Goal: Task Accomplishment & Management: Complete application form

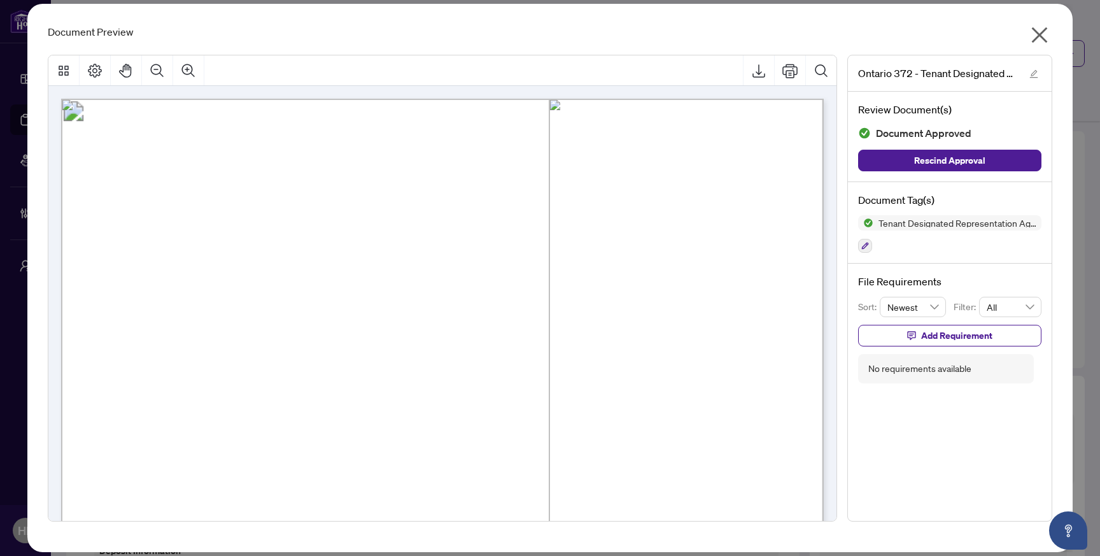
scroll to position [1009, 0]
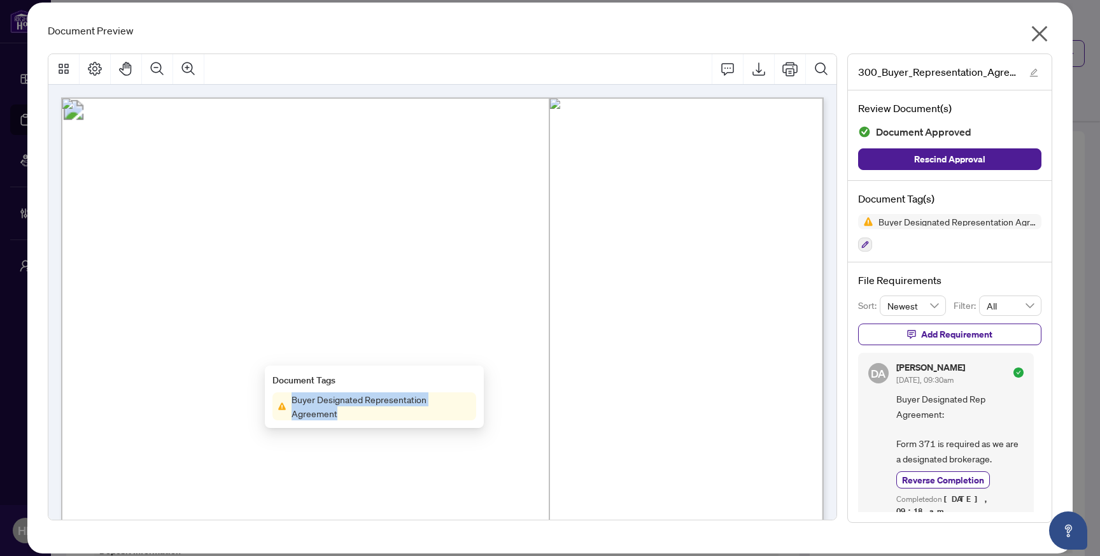
scroll to position [1135, 0]
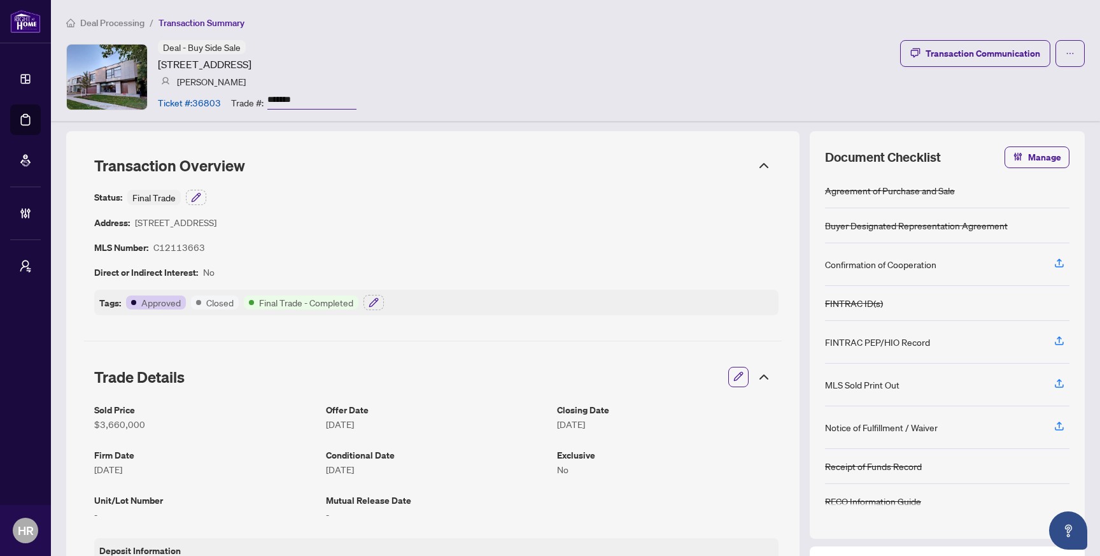
scroll to position [1106, 0]
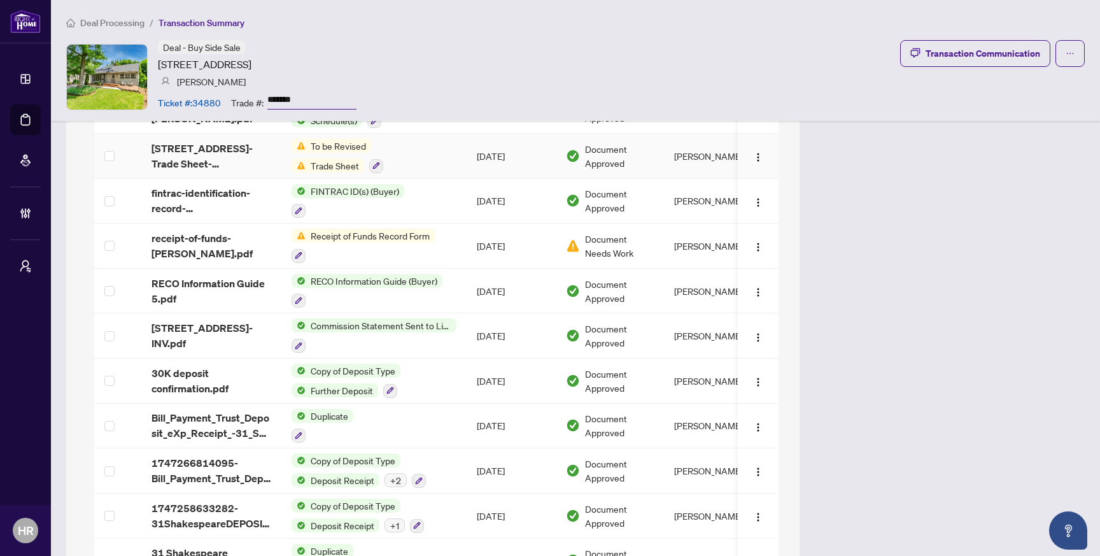
scroll to position [1589, 0]
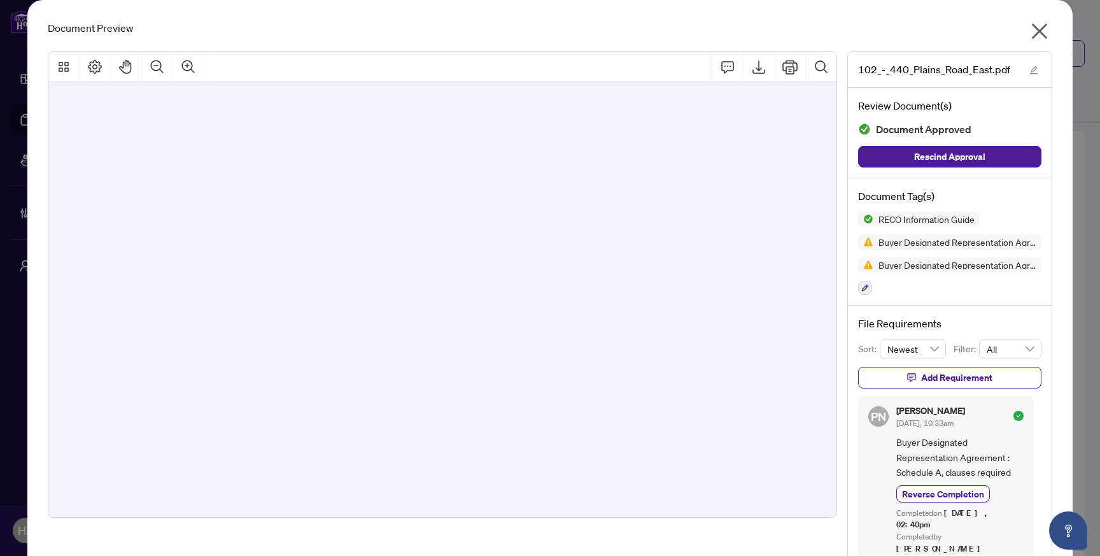
scroll to position [13102, 0]
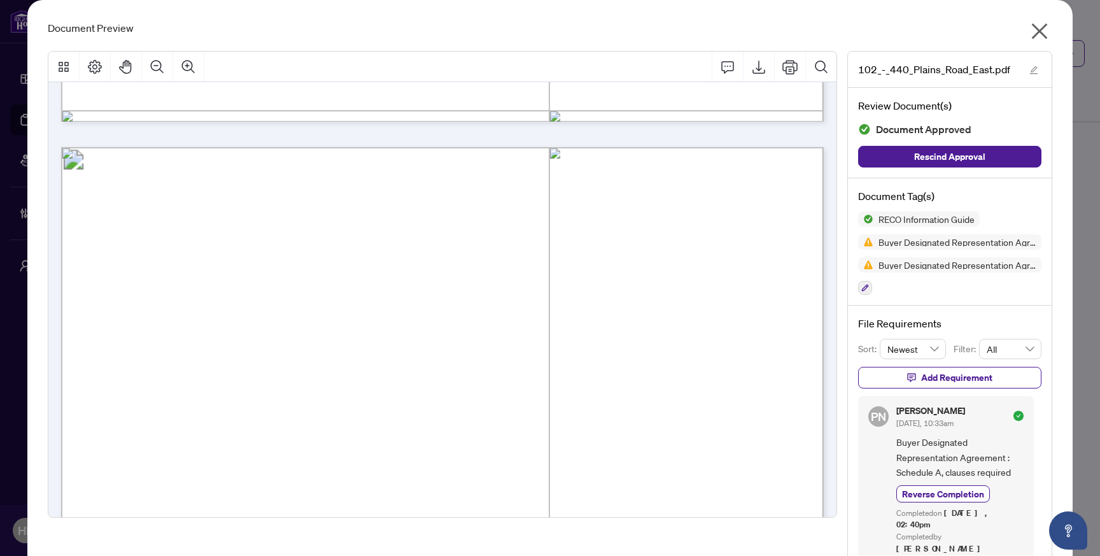
click at [1051, 24] on button "button" at bounding box center [1039, 33] width 25 height 27
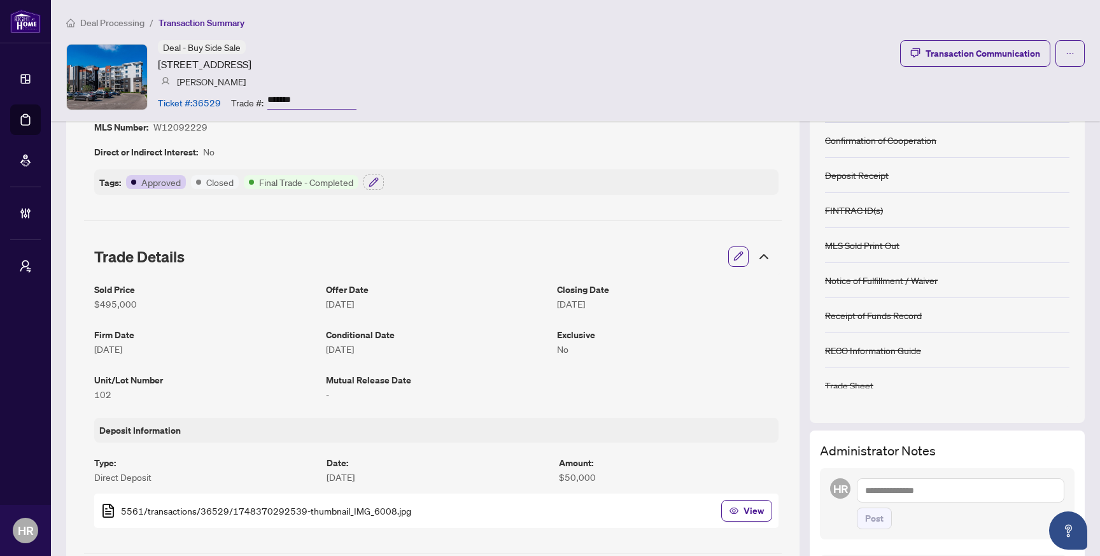
scroll to position [0, 0]
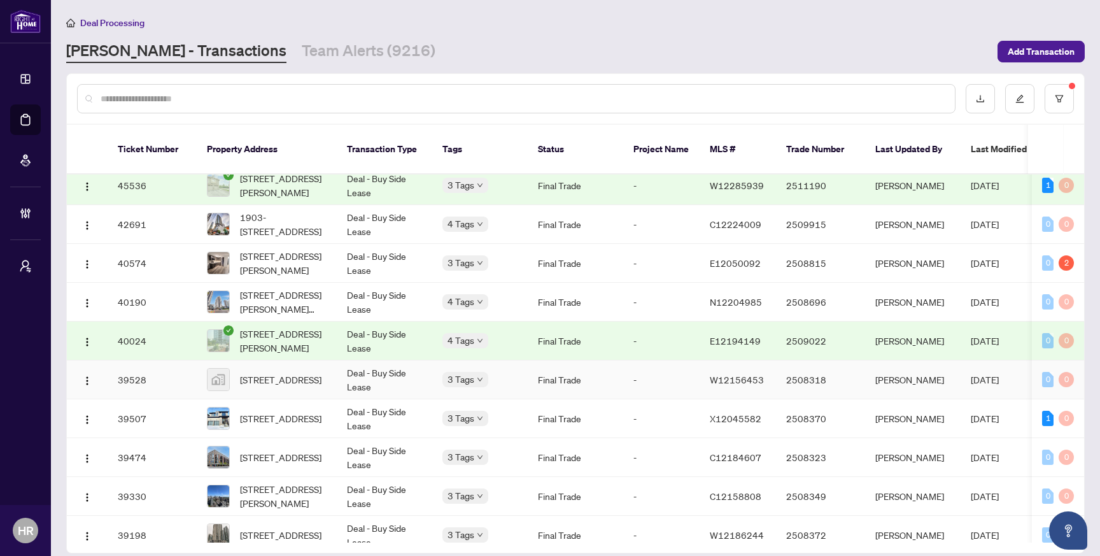
scroll to position [271, 0]
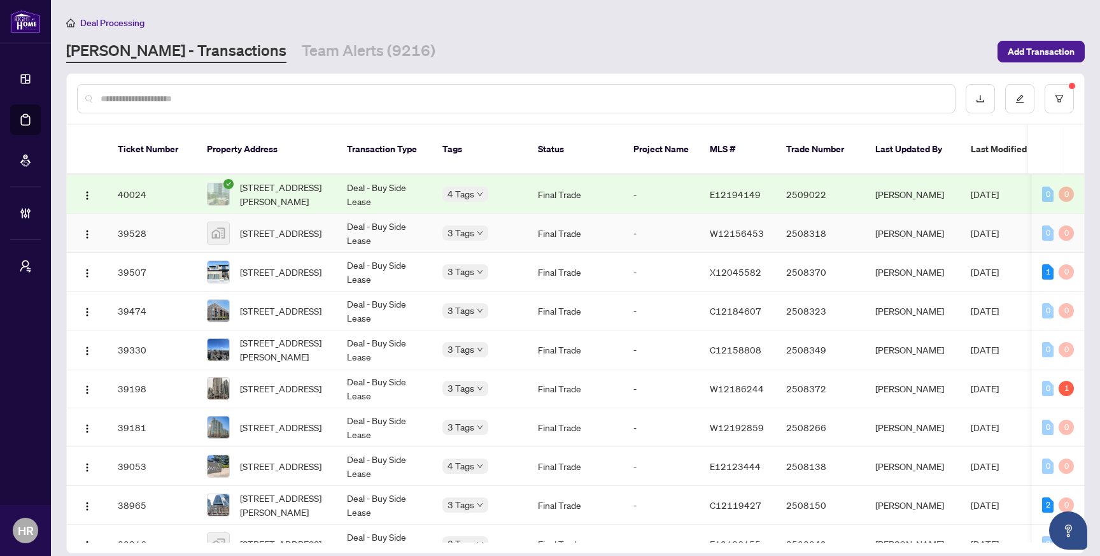
click at [395, 221] on td "Deal - Buy Side Lease" at bounding box center [385, 233] width 96 height 39
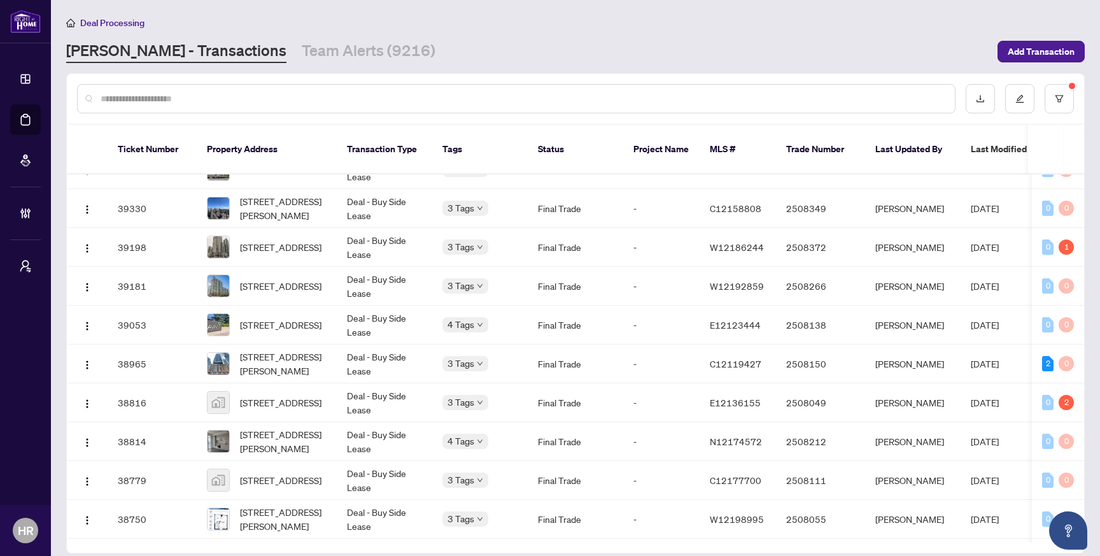
scroll to position [425, 0]
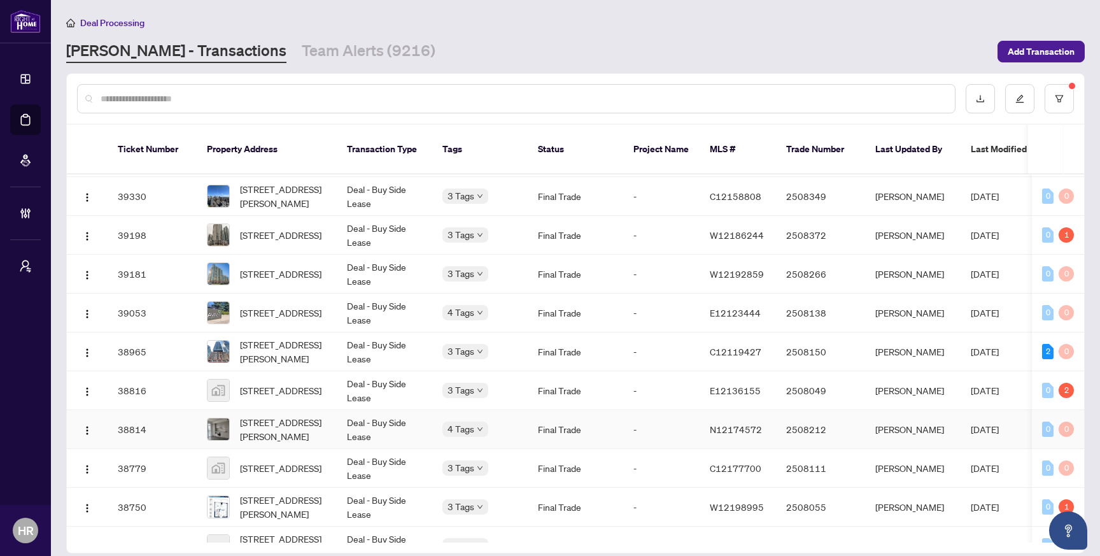
click at [283, 416] on span "3912-225 Commerce St, Vaughan, Ontario L4K 0R1, Canada" at bounding box center [283, 429] width 87 height 28
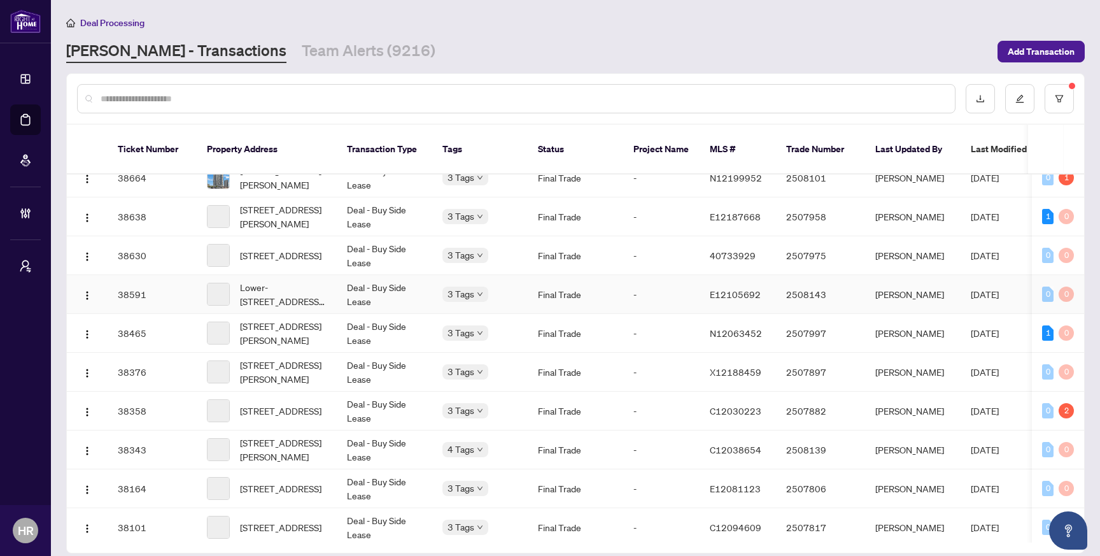
scroll to position [797, 0]
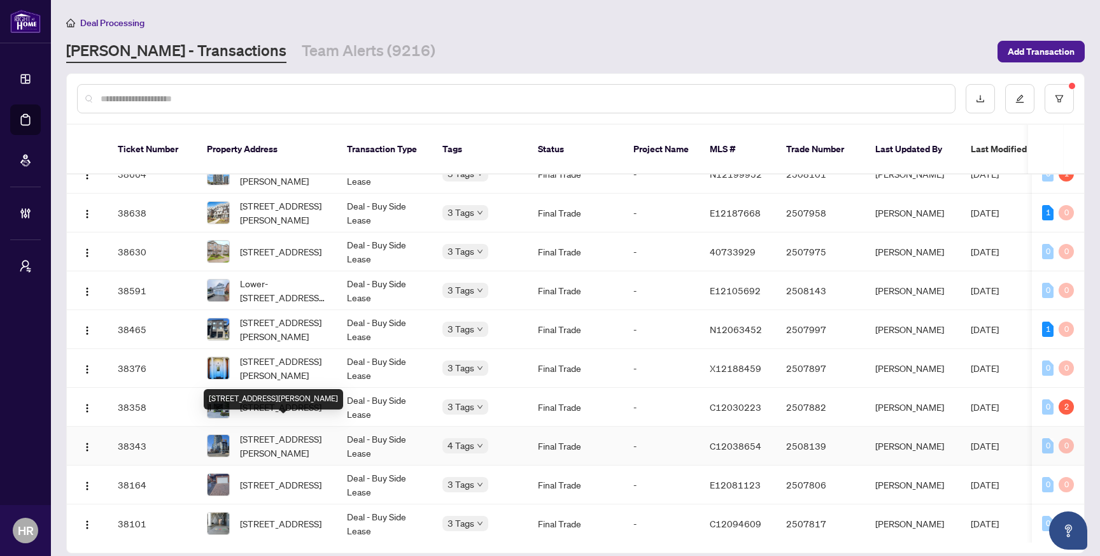
click at [271, 432] on span "308-38 Dan Leckie Way, Toronto, Ontario M5V 2V6, Canada" at bounding box center [283, 446] width 87 height 28
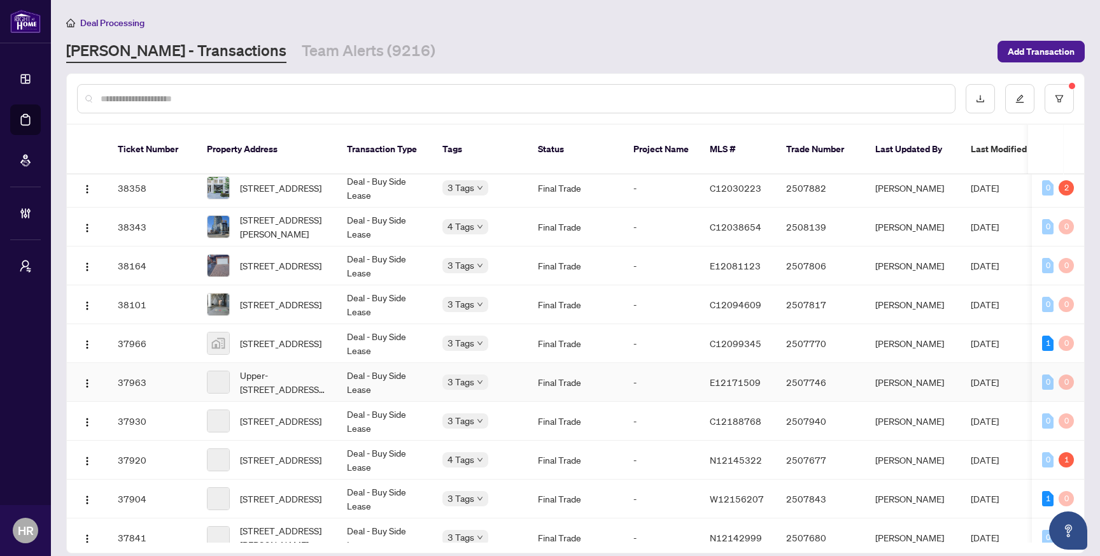
scroll to position [1021, 0]
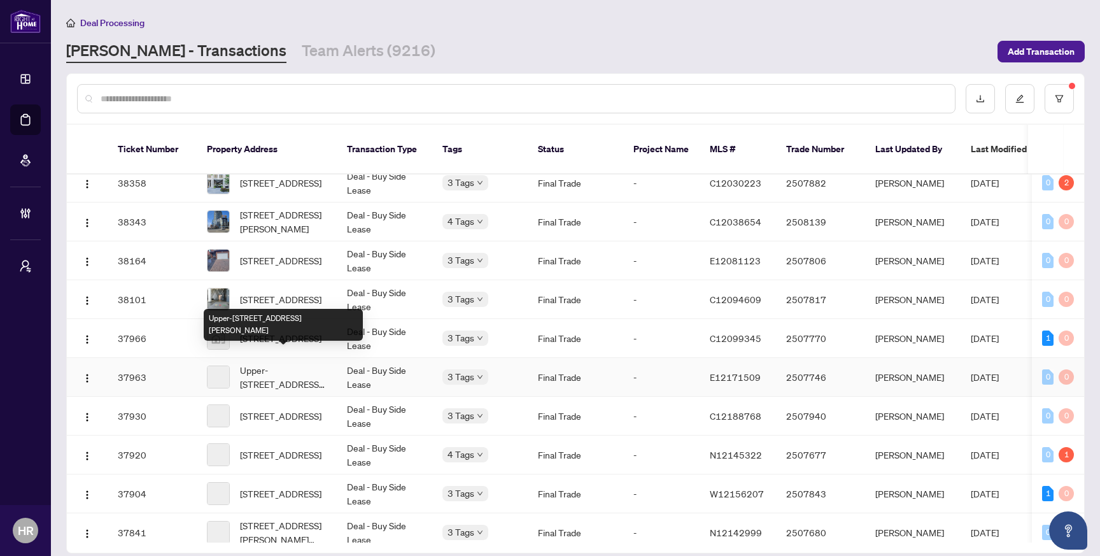
click at [265, 363] on span "Upper-60 Glen Manor Dr, Toronto, Ontario M4E 2X2, Canada" at bounding box center [283, 377] width 87 height 28
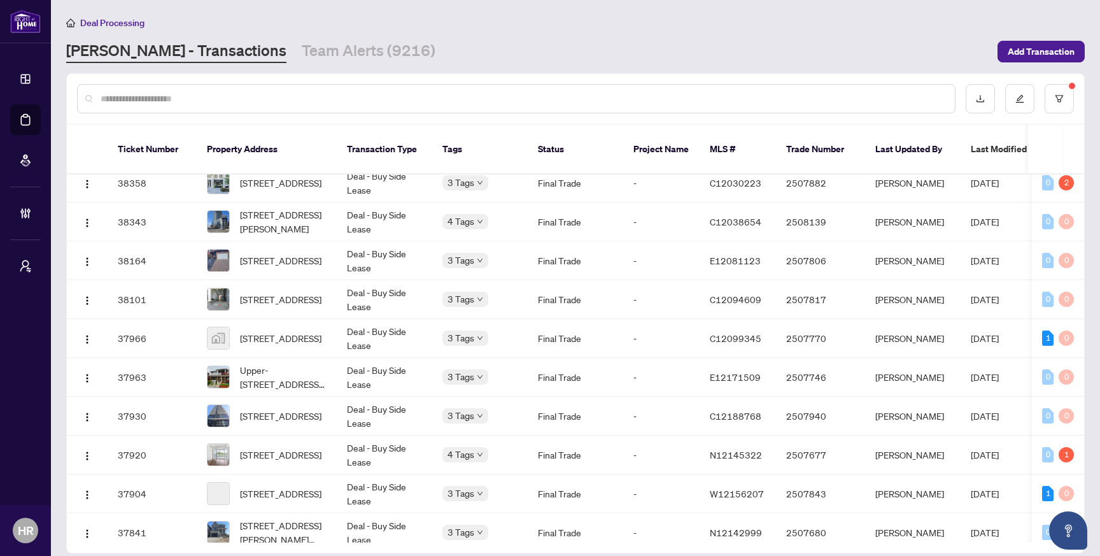
click at [1044, 64] on main "Deal Processing RAHR - Transactions Team Alerts (9216) Add Transaction Ticket N…" at bounding box center [575, 278] width 1049 height 556
click at [1042, 59] on span "Add Transaction" at bounding box center [1041, 51] width 67 height 20
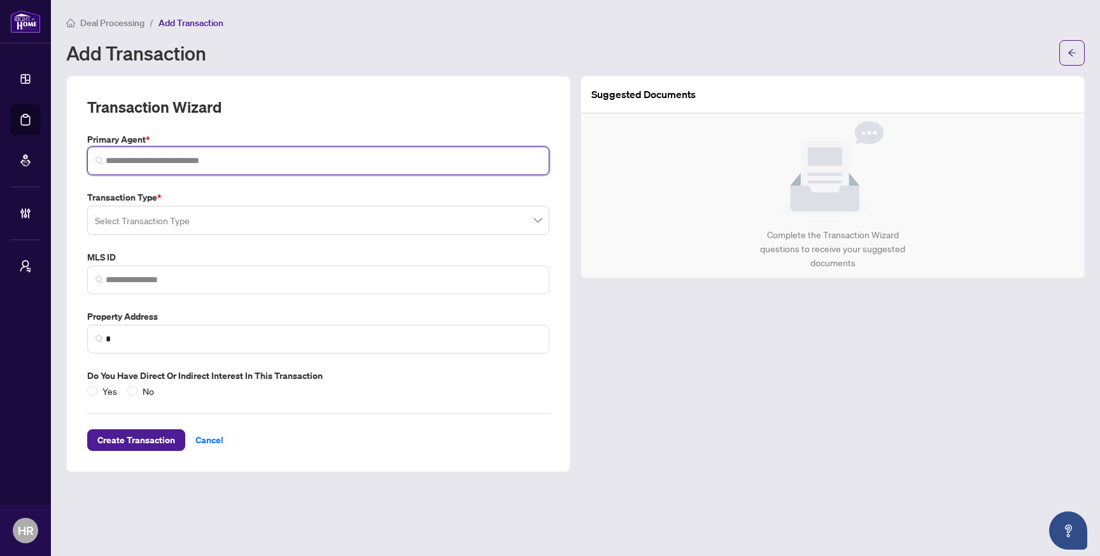
click at [378, 154] on input "search" at bounding box center [324, 160] width 436 height 13
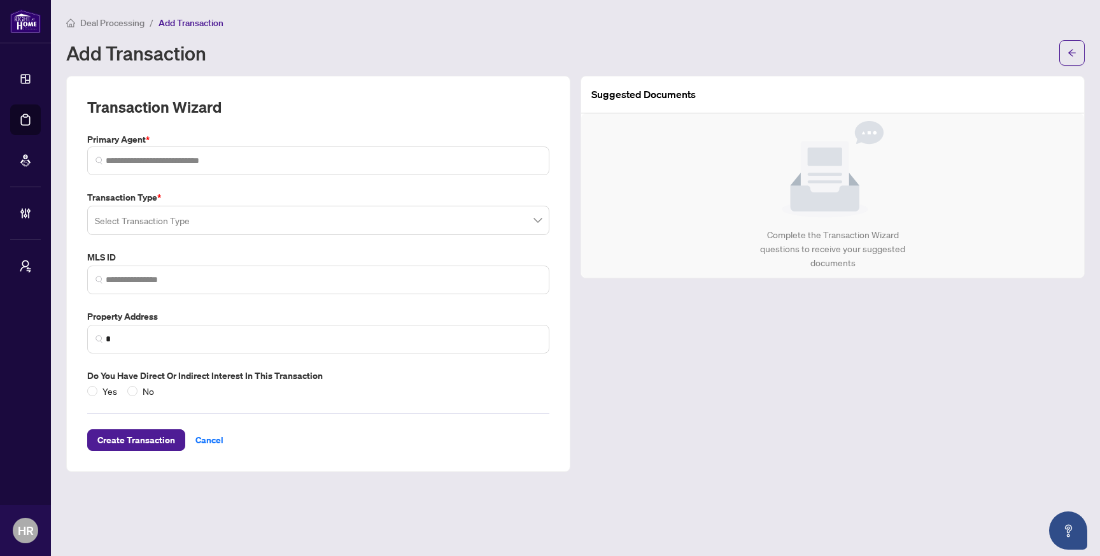
click at [450, 225] on input "search" at bounding box center [313, 222] width 436 height 28
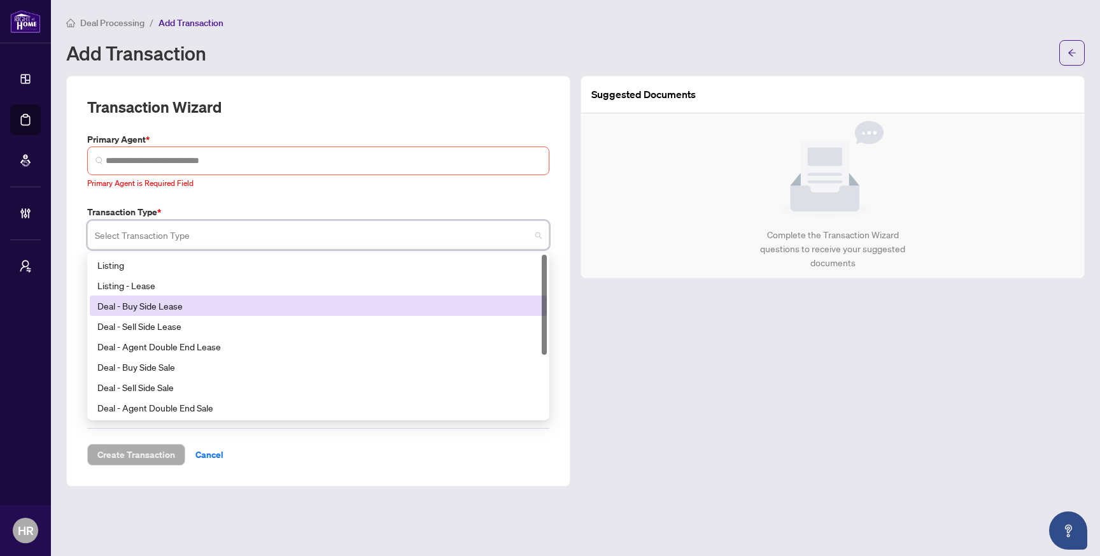
click at [356, 309] on div "Deal - Buy Side Lease" at bounding box center [318, 306] width 442 height 14
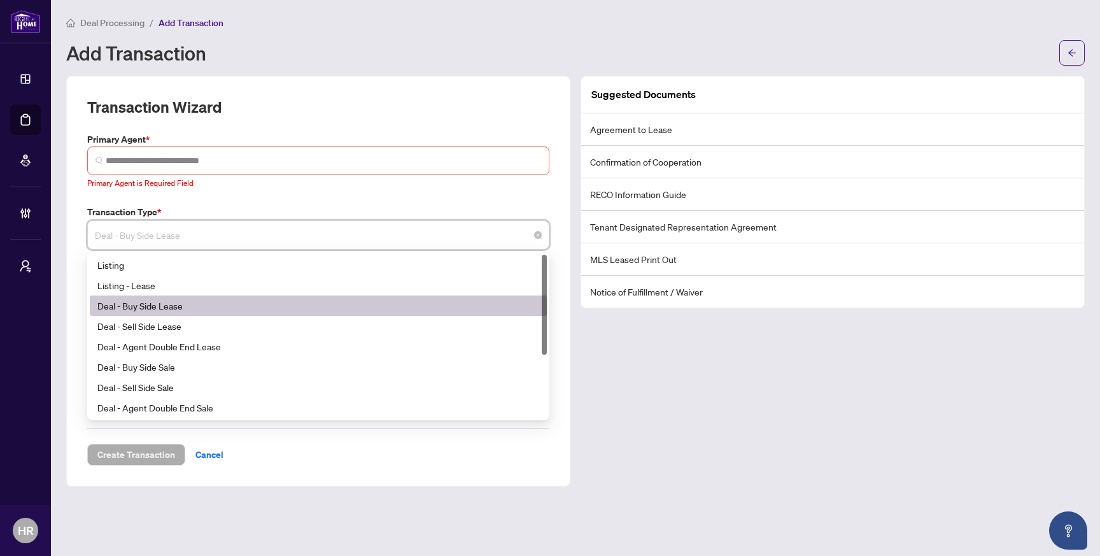
click at [390, 233] on span "Deal - Buy Side Lease" at bounding box center [318, 235] width 447 height 24
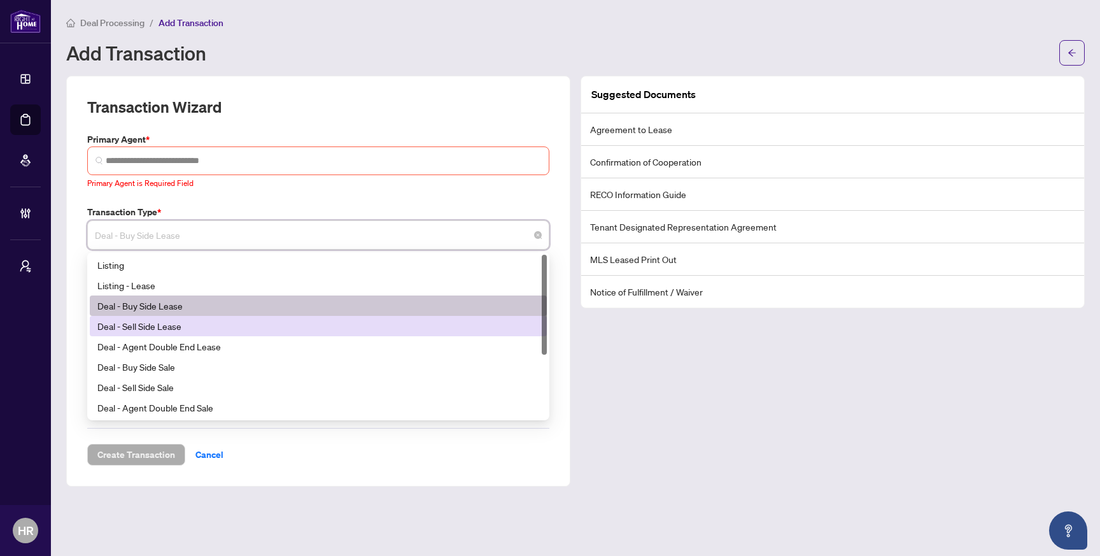
click at [332, 328] on div "Deal - Sell Side Lease" at bounding box center [318, 326] width 442 height 14
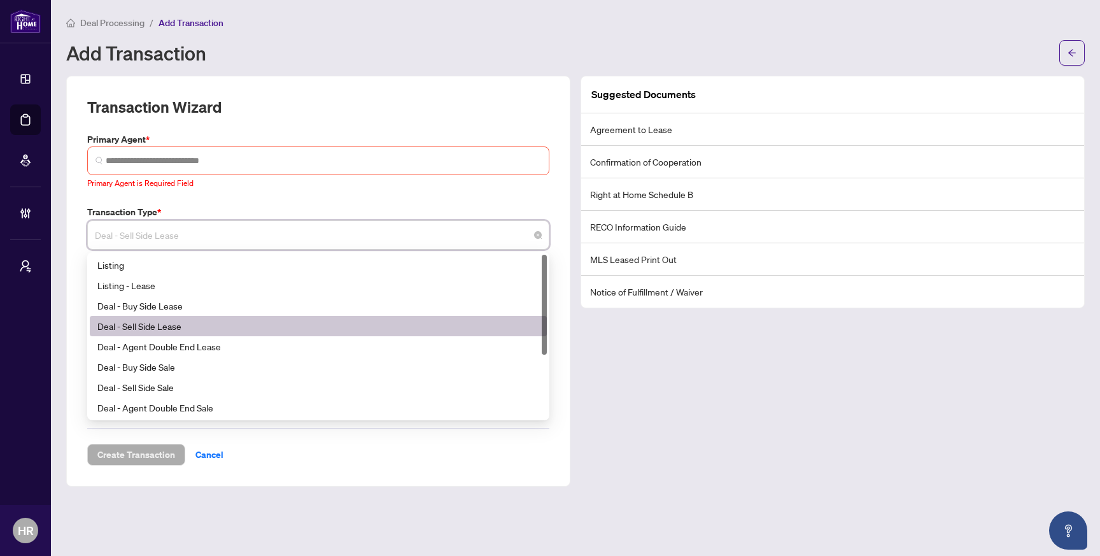
click at [372, 245] on span "Deal - Sell Side Lease" at bounding box center [318, 235] width 447 height 24
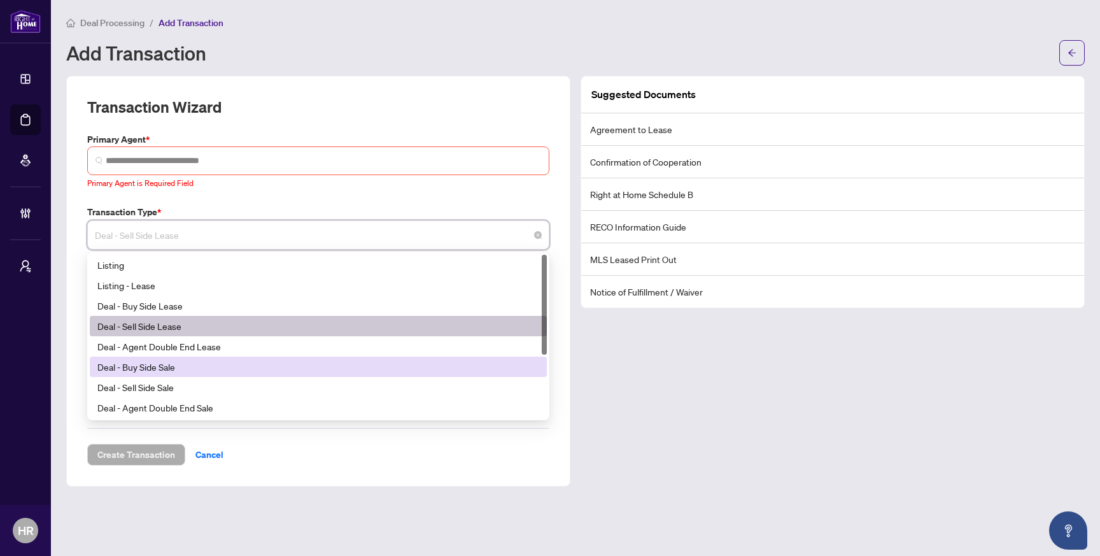
click at [299, 363] on div "Deal - Buy Side Sale" at bounding box center [318, 367] width 442 height 14
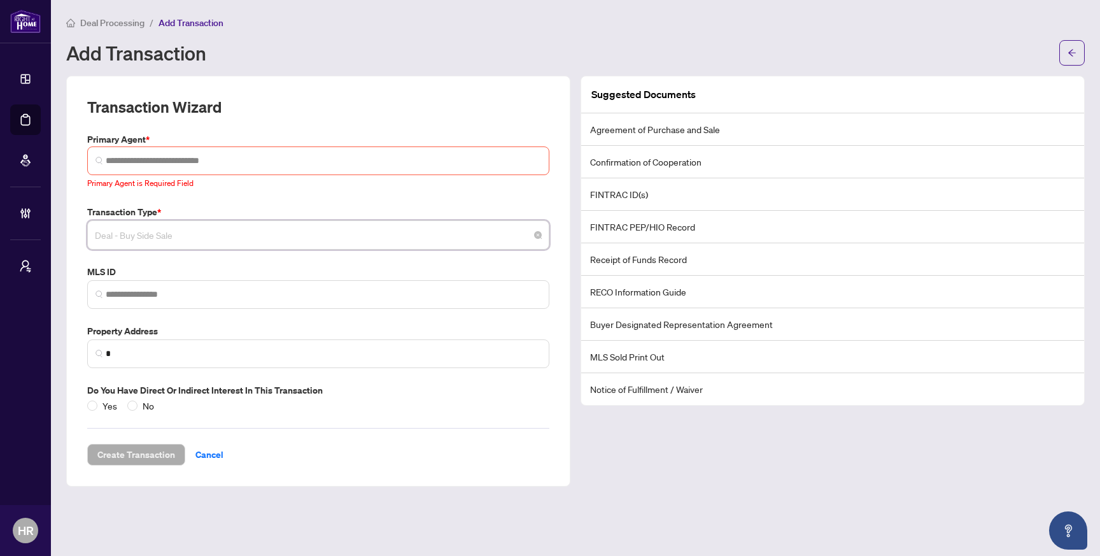
click at [360, 239] on span "Deal - Buy Side Sale" at bounding box center [318, 235] width 447 height 24
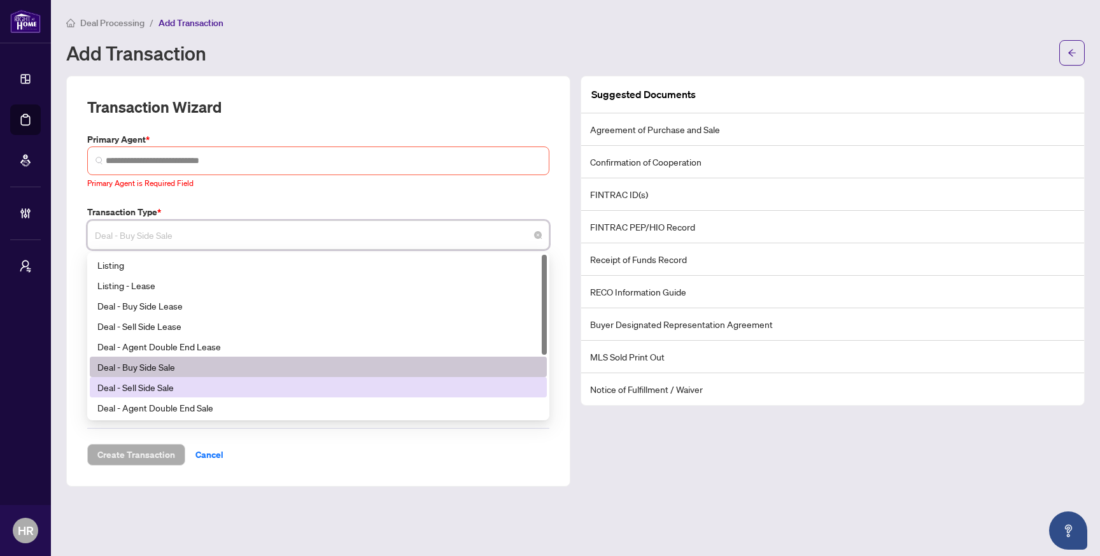
click at [273, 383] on div "Deal - Sell Side Sale" at bounding box center [318, 387] width 442 height 14
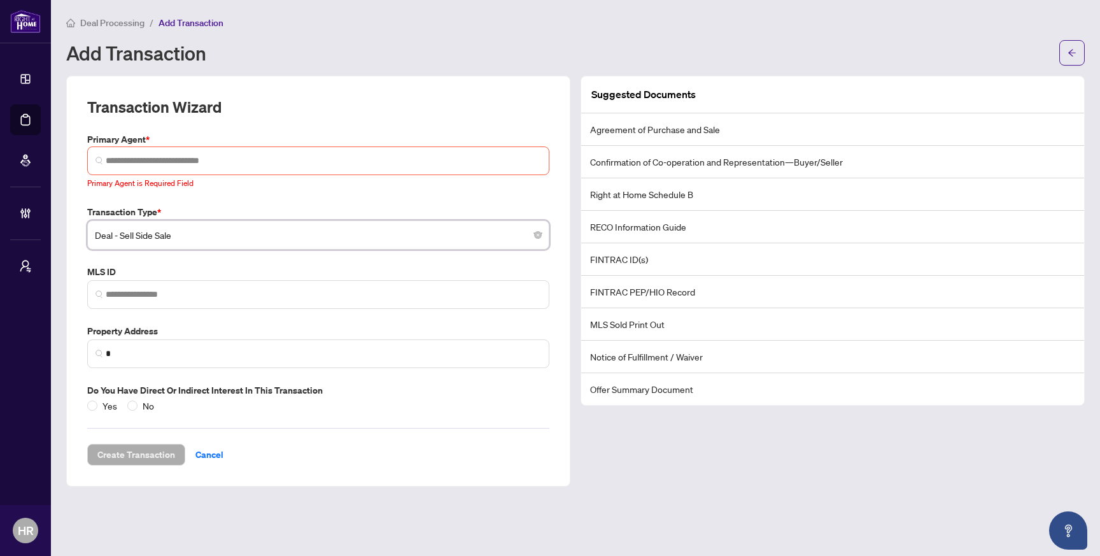
click at [153, 218] on div "Transaction Type * Deal - Sell Side Sale Deal - Sell Side Sale 18 19 20 Listing…" at bounding box center [318, 227] width 472 height 45
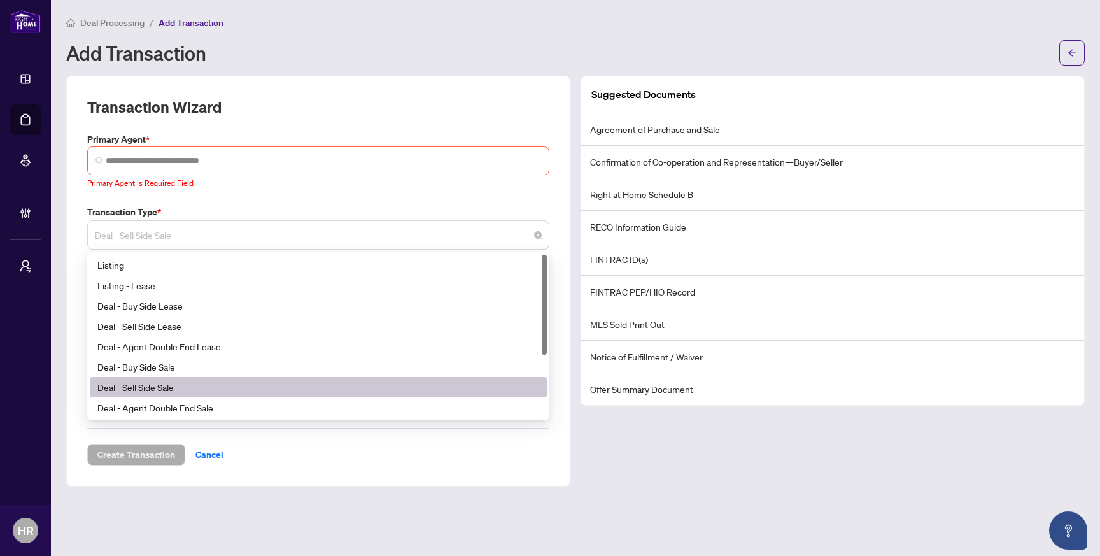
click at [149, 236] on span "Deal - Sell Side Sale" at bounding box center [318, 235] width 447 height 24
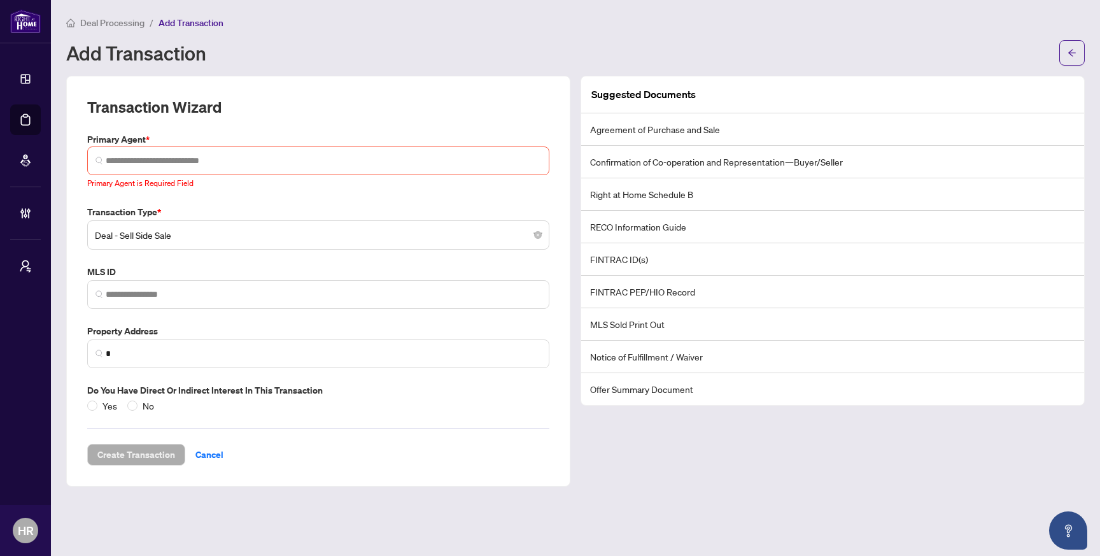
click at [190, 23] on span "Add Transaction" at bounding box center [191, 22] width 65 height 11
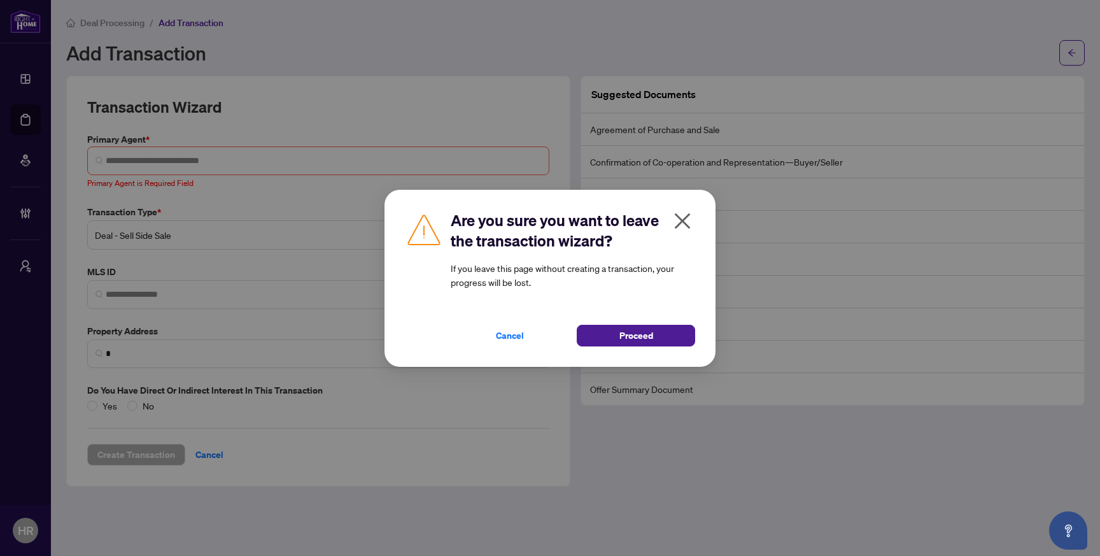
click at [184, 23] on div "Are you sure you want to leave the transaction wizard? If you leave this page w…" at bounding box center [550, 278] width 1100 height 556
click at [635, 344] on span "Proceed" at bounding box center [637, 335] width 34 height 20
click at [511, 346] on button "Cancel" at bounding box center [510, 336] width 118 height 22
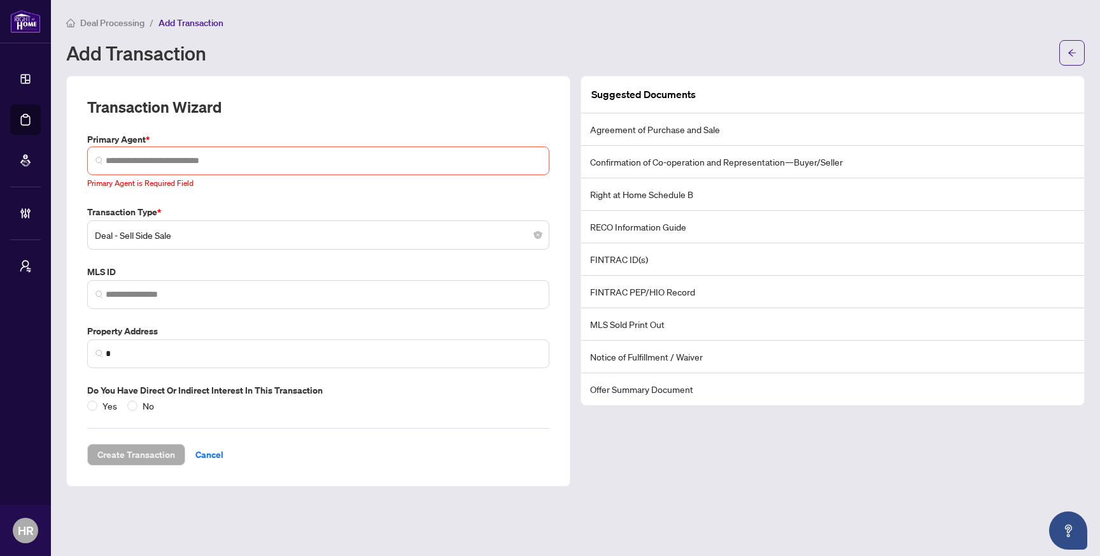
click at [115, 18] on span "Deal Processing" at bounding box center [112, 22] width 64 height 11
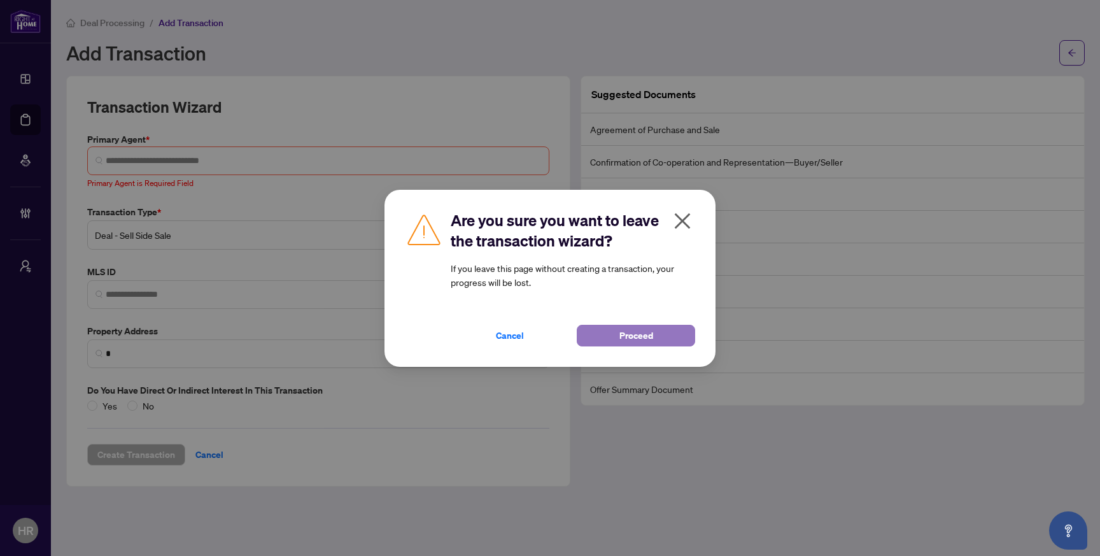
click at [637, 337] on span "Proceed" at bounding box center [637, 335] width 34 height 20
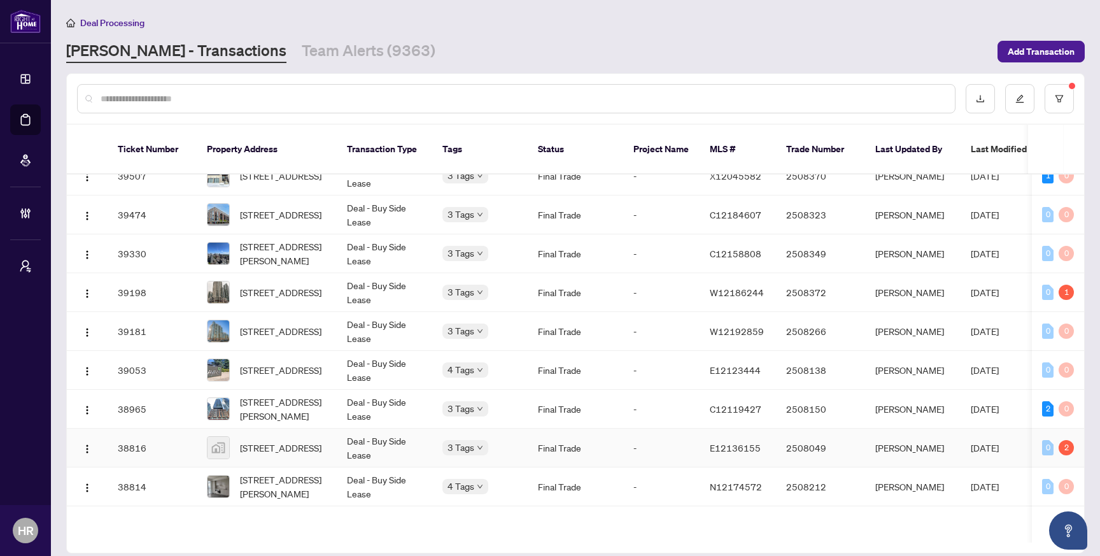
scroll to position [394, 0]
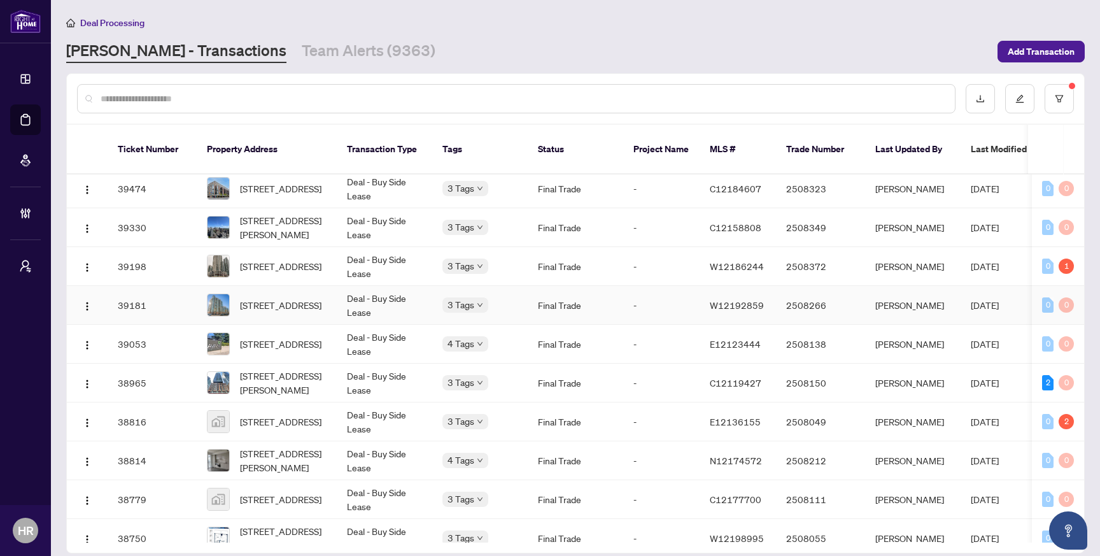
click at [611, 302] on td "Final Trade" at bounding box center [576, 305] width 96 height 39
click at [315, 213] on span "3406-308 Jarvis St, Toronto, Ontario M5B 0E3, Canada" at bounding box center [283, 227] width 87 height 28
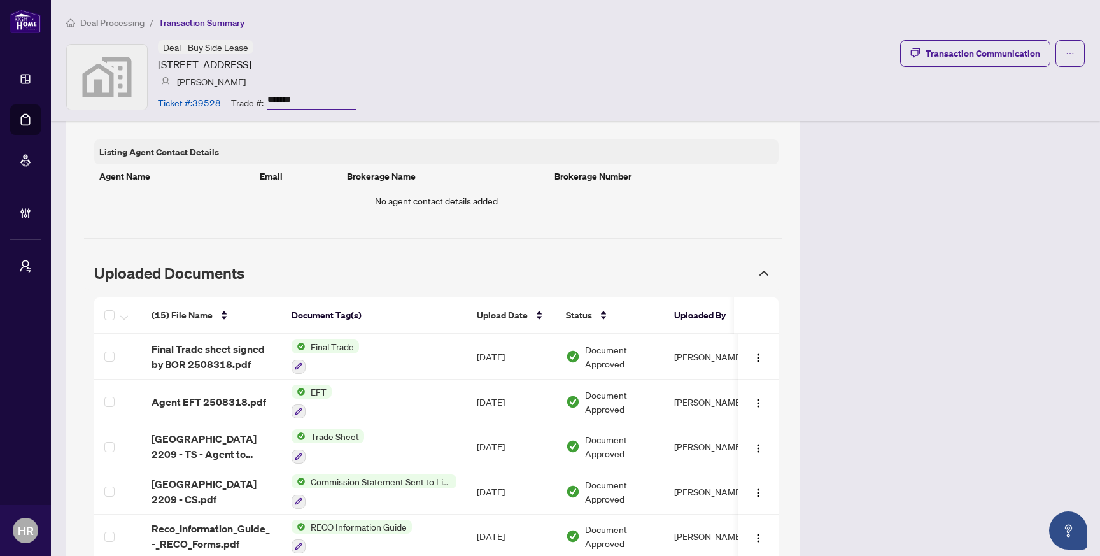
scroll to position [530, 0]
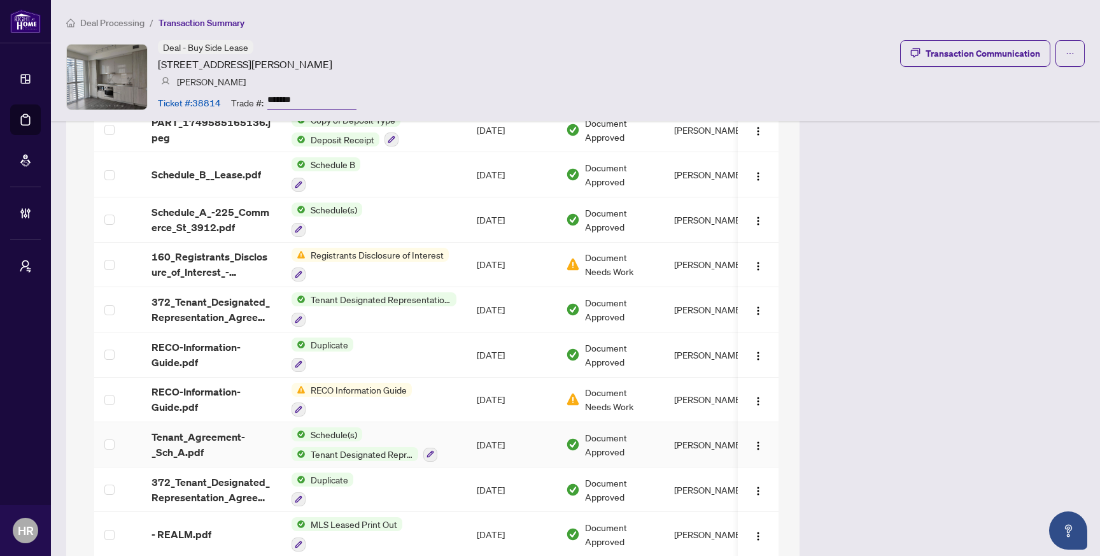
scroll to position [1360, 0]
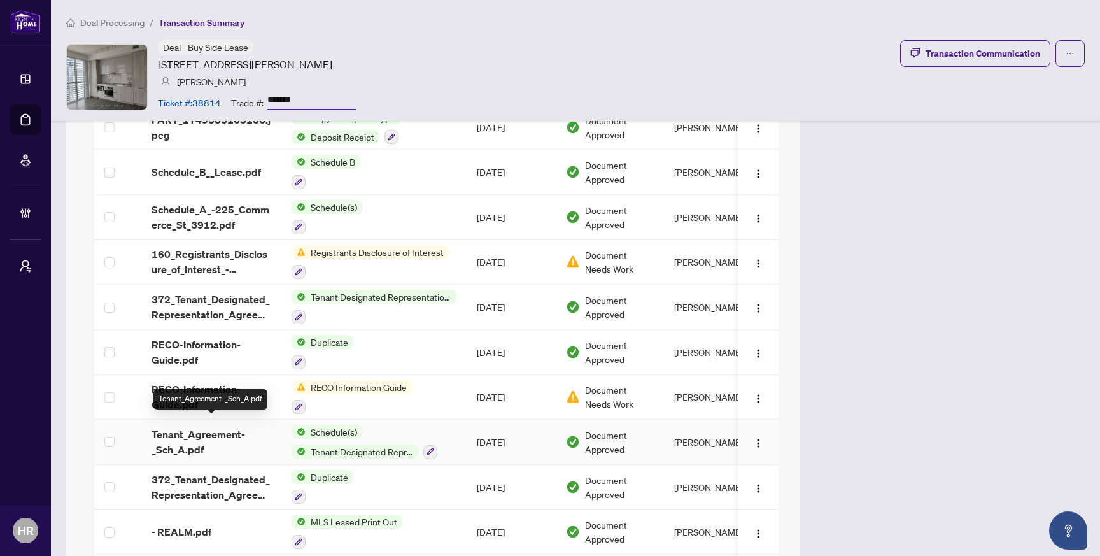
click at [239, 427] on span "Tenant_Agreement-_Sch_A.pdf" at bounding box center [212, 442] width 120 height 31
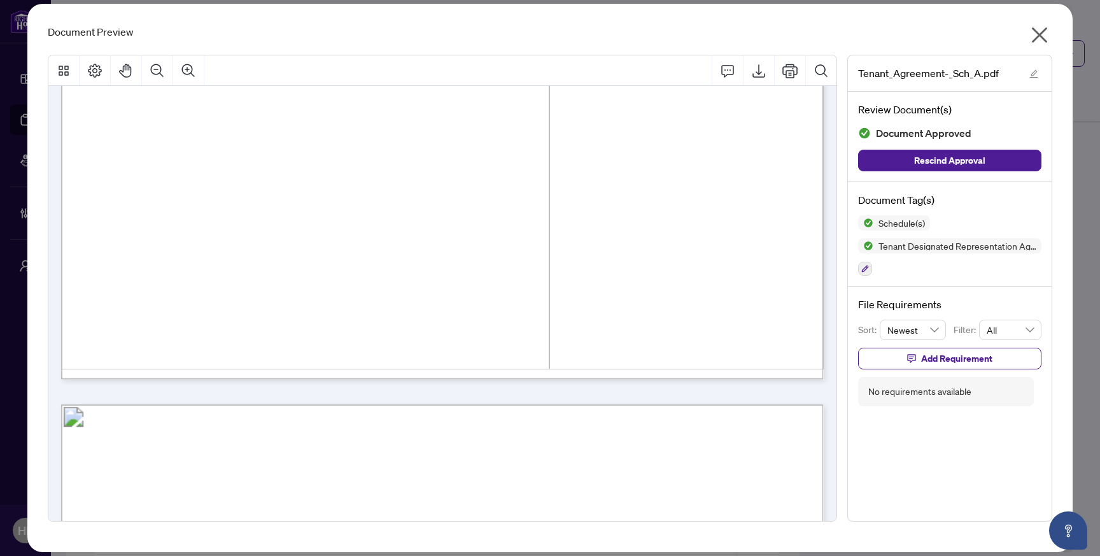
scroll to position [1589, 0]
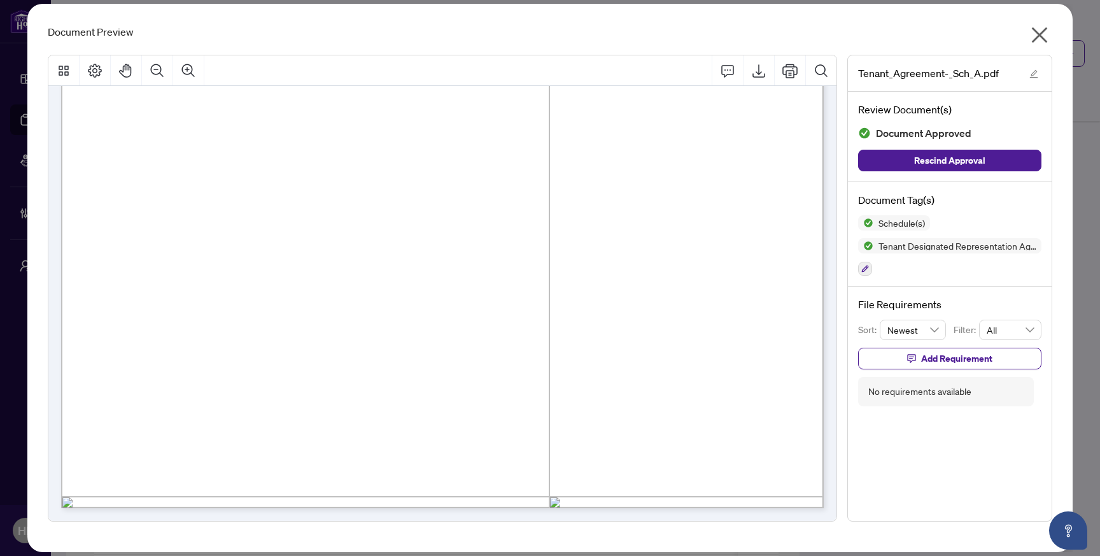
click at [1032, 38] on icon "close" at bounding box center [1040, 35] width 20 height 20
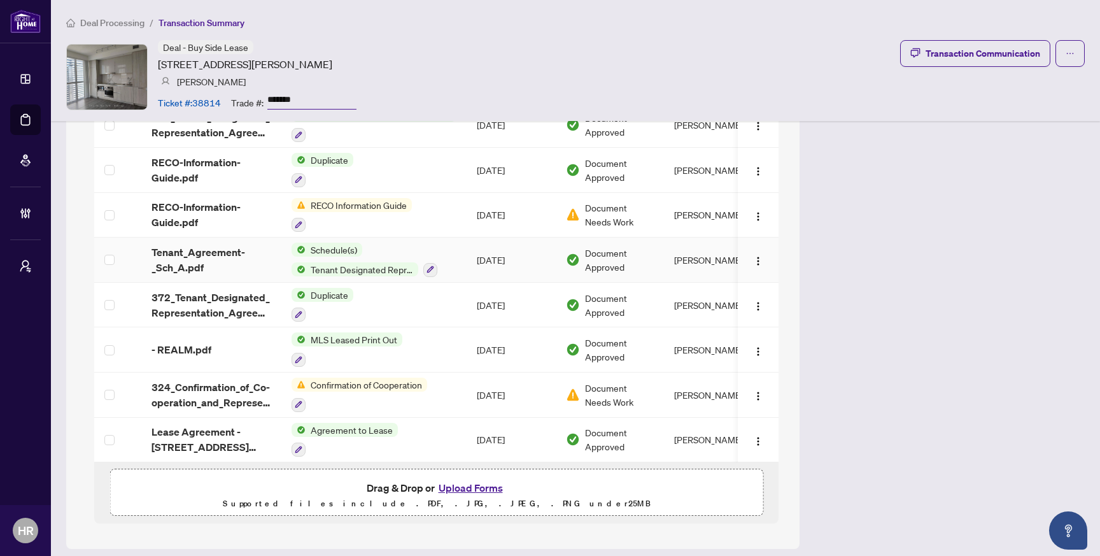
scroll to position [1537, 0]
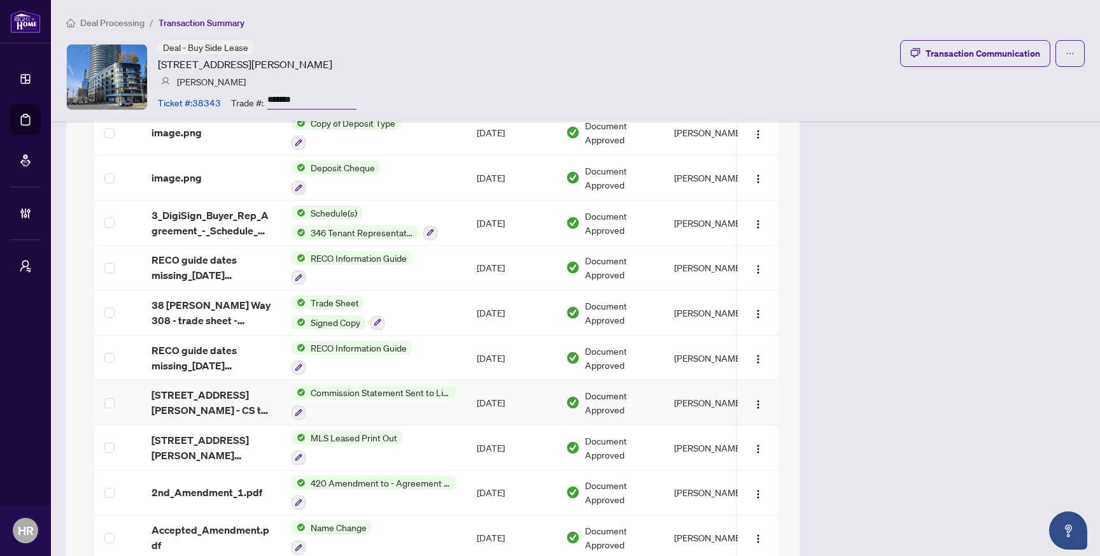
scroll to position [1128, 0]
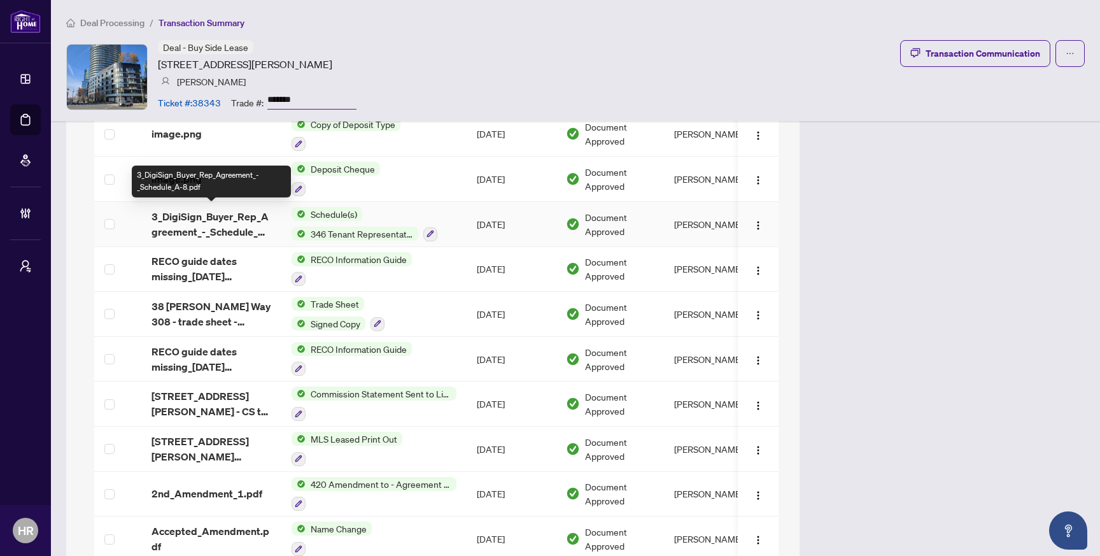
click at [248, 224] on span "3_DigiSign_Buyer_Rep_Agreement_-_Schedule_A-8.pdf" at bounding box center [212, 224] width 120 height 31
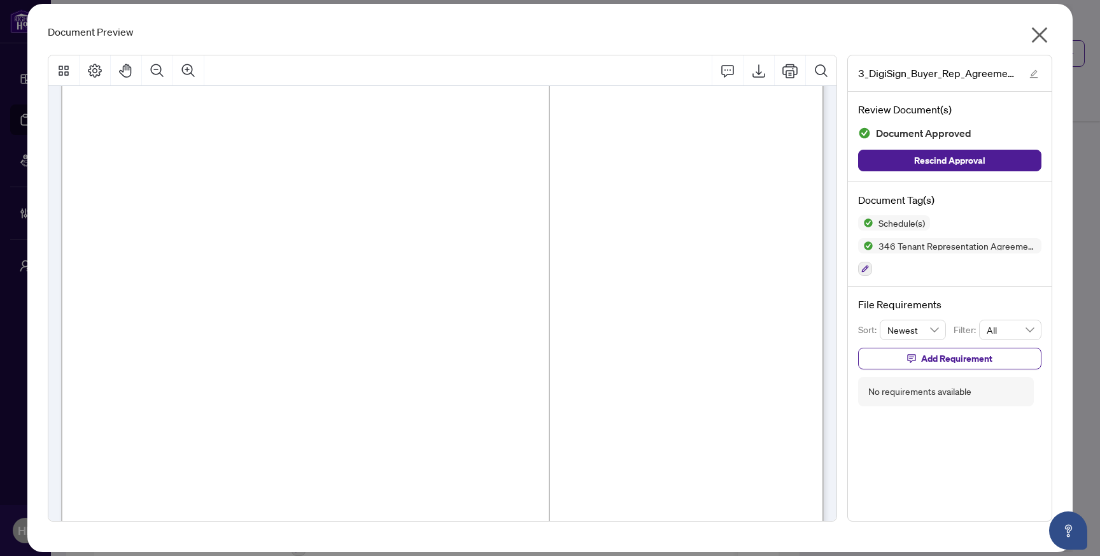
scroll to position [1517, 0]
click at [1046, 27] on icon "close" at bounding box center [1040, 35] width 20 height 20
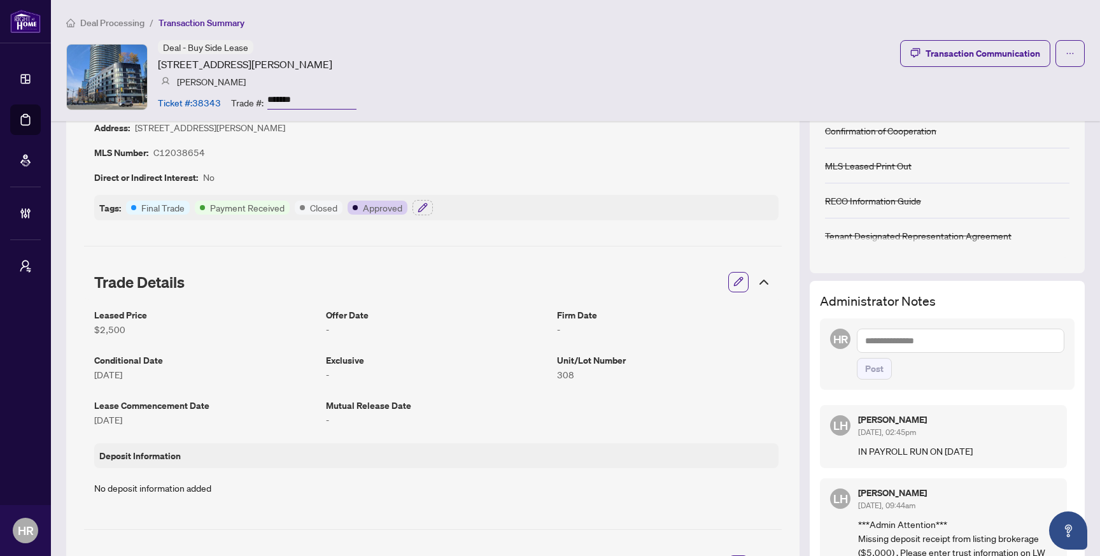
scroll to position [0, 0]
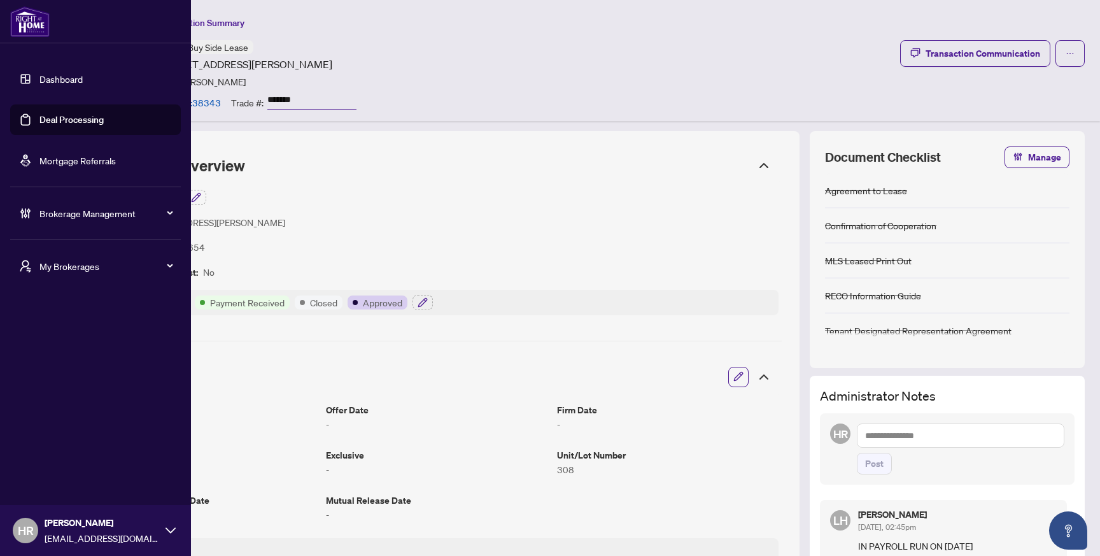
click at [39, 116] on link "Deal Processing" at bounding box center [71, 119] width 64 height 11
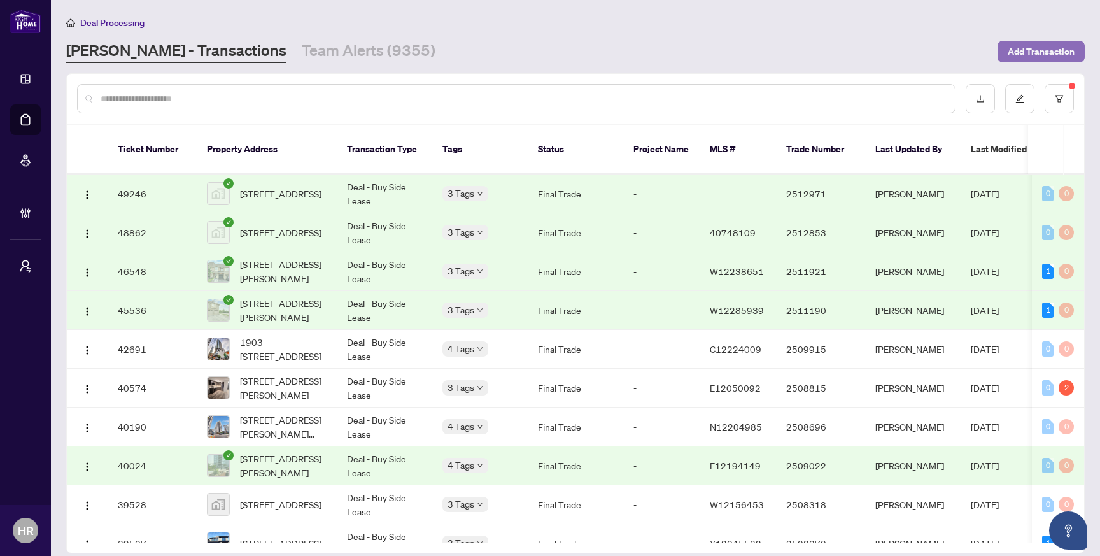
click at [1018, 50] on span "Add Transaction" at bounding box center [1041, 51] width 67 height 20
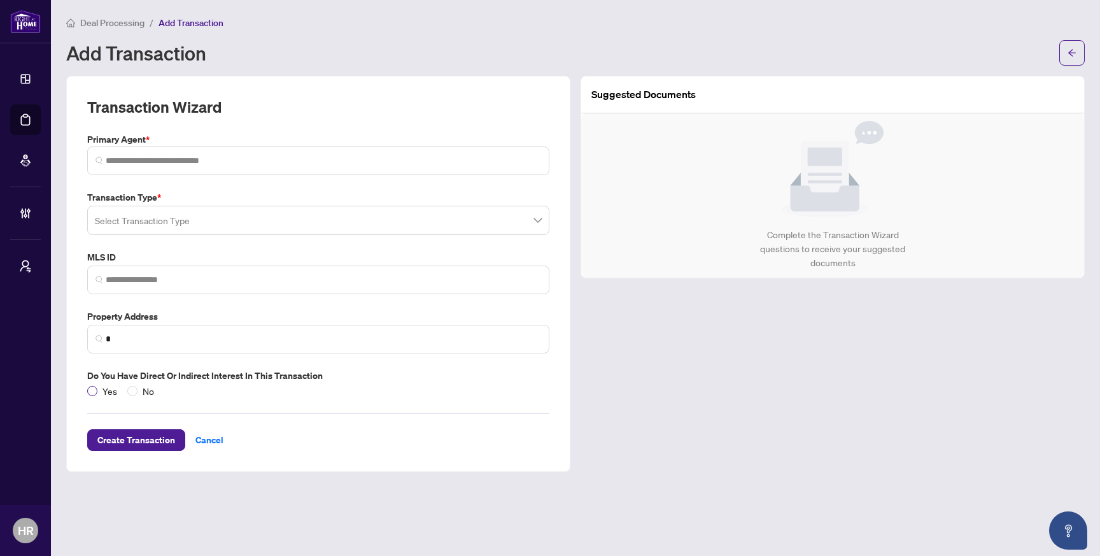
click at [98, 391] on span "Yes" at bounding box center [109, 391] width 25 height 14
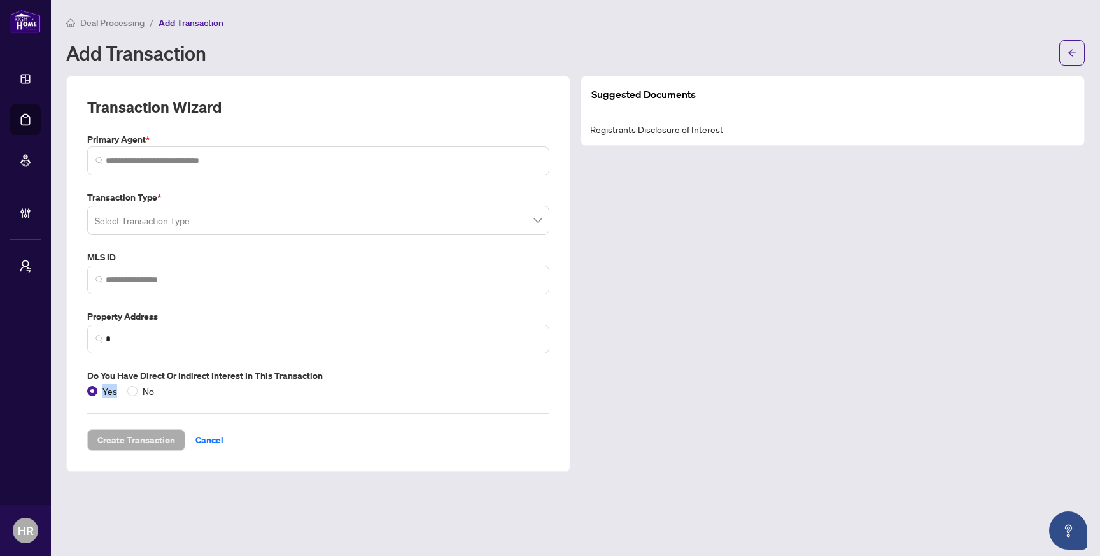
click at [98, 391] on span "Yes" at bounding box center [109, 391] width 25 height 14
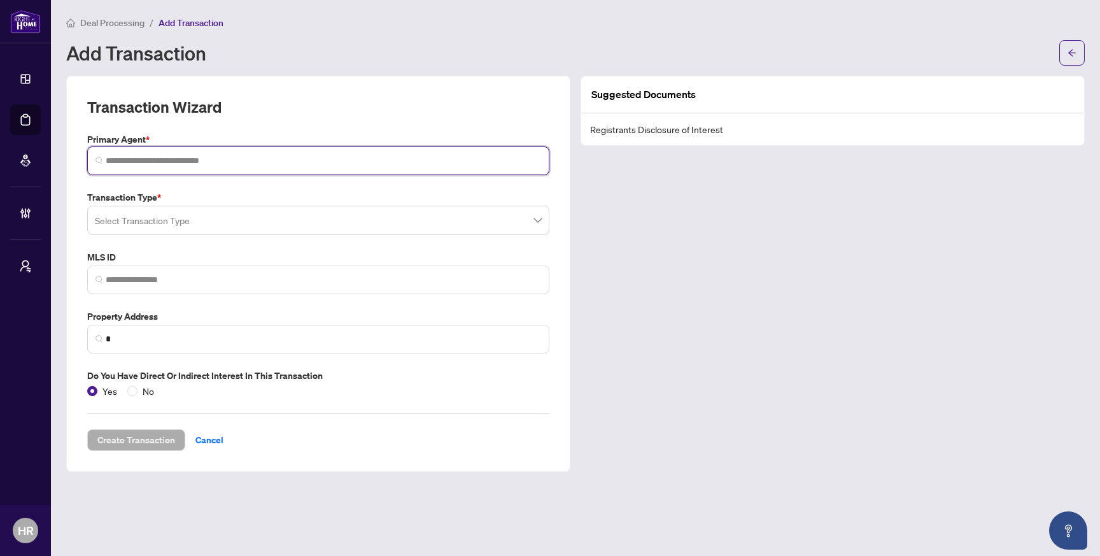
click at [220, 166] on input "search" at bounding box center [324, 160] width 436 height 13
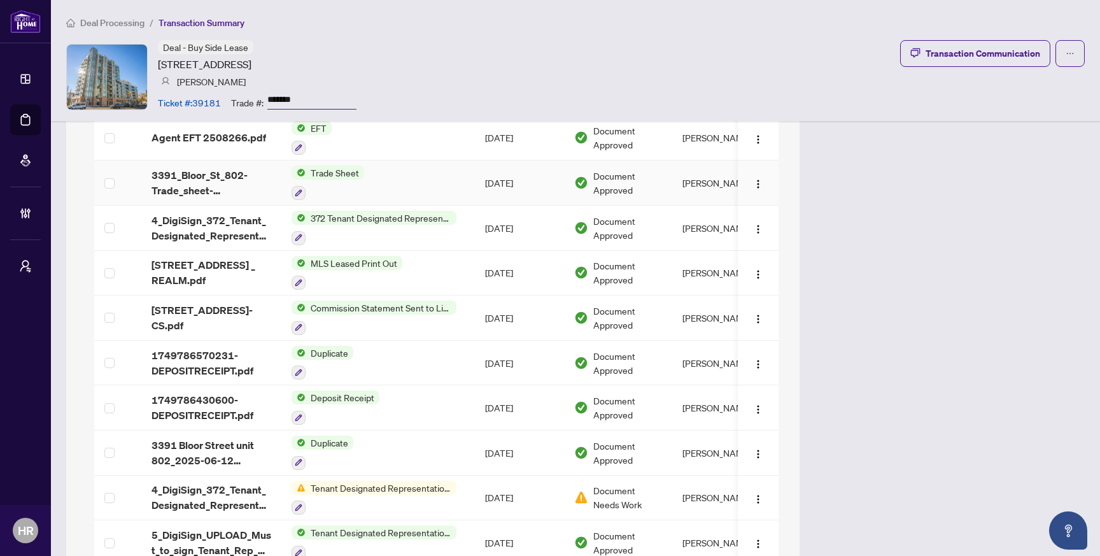
scroll to position [1267, 0]
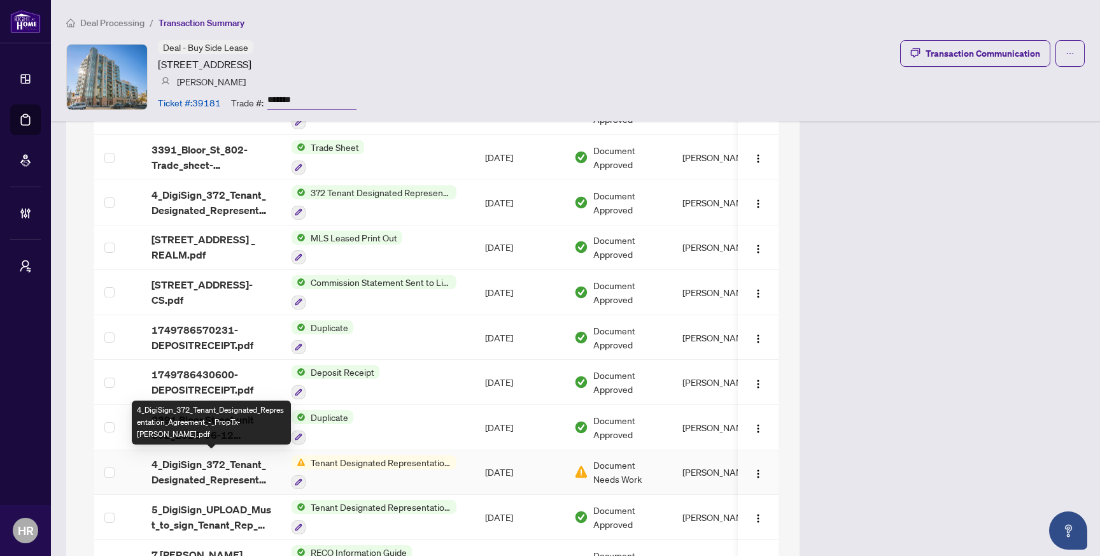
click at [210, 476] on span "4_DigiSign_372_Tenant_Designated_Representation_Agreement_-_PropTx-OREA.pdf" at bounding box center [212, 472] width 120 height 31
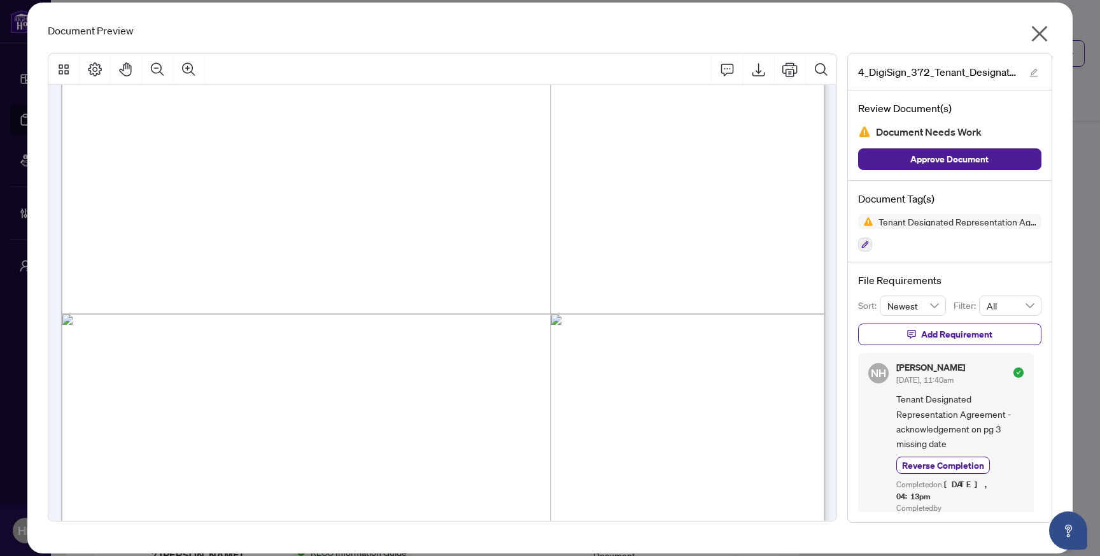
scroll to position [0, 0]
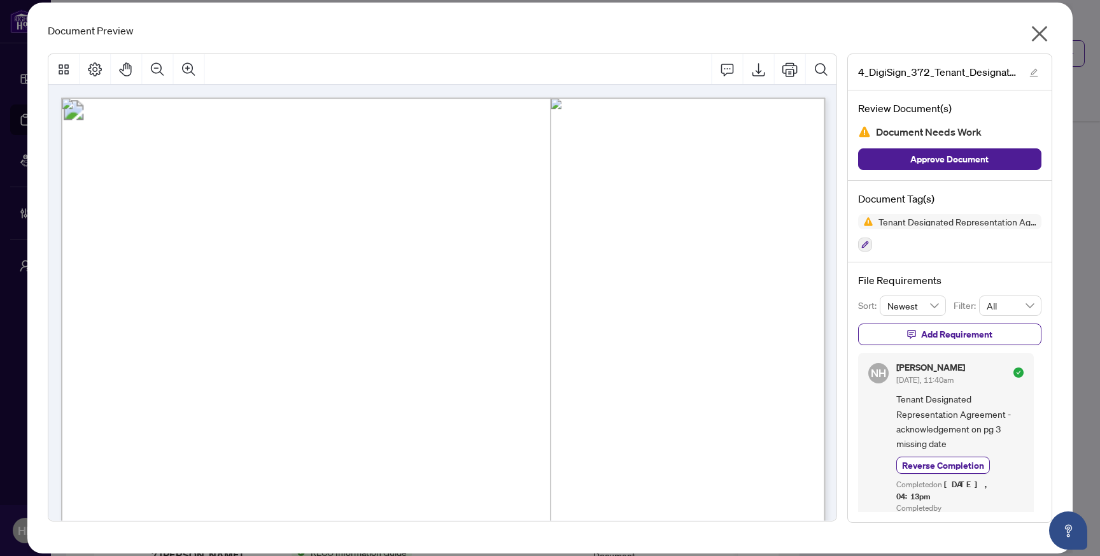
click at [1036, 34] on icon "close" at bounding box center [1040, 34] width 20 height 20
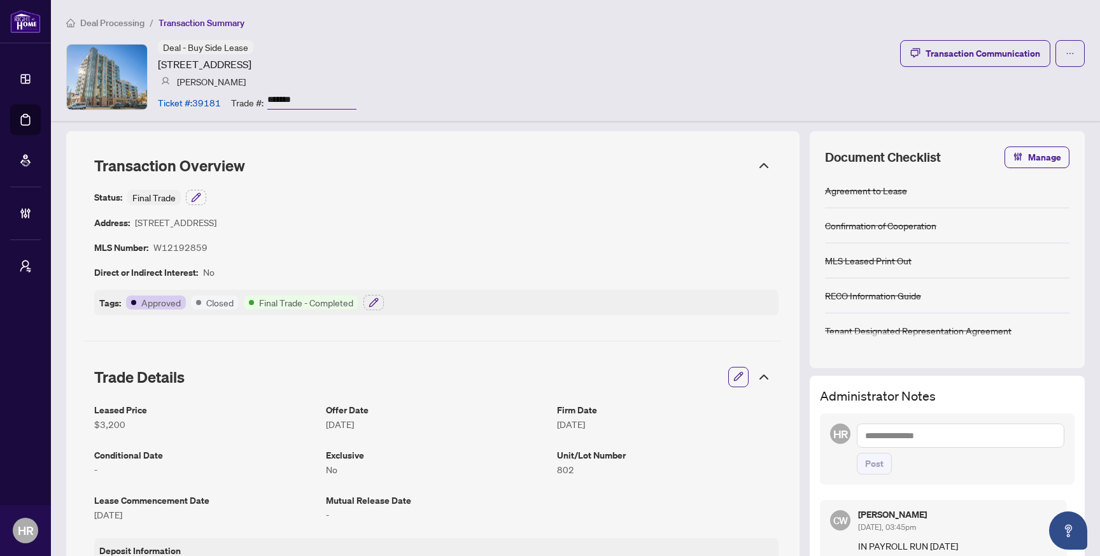
click at [109, 29] on li "Deal Processing" at bounding box center [105, 22] width 78 height 15
click at [112, 25] on span "Deal Processing" at bounding box center [112, 22] width 64 height 11
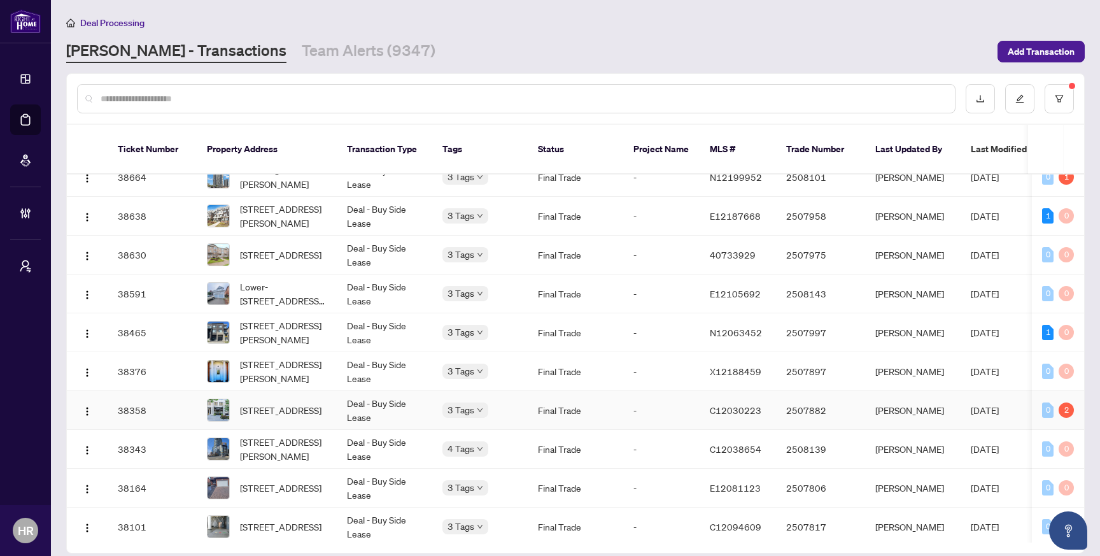
scroll to position [799, 0]
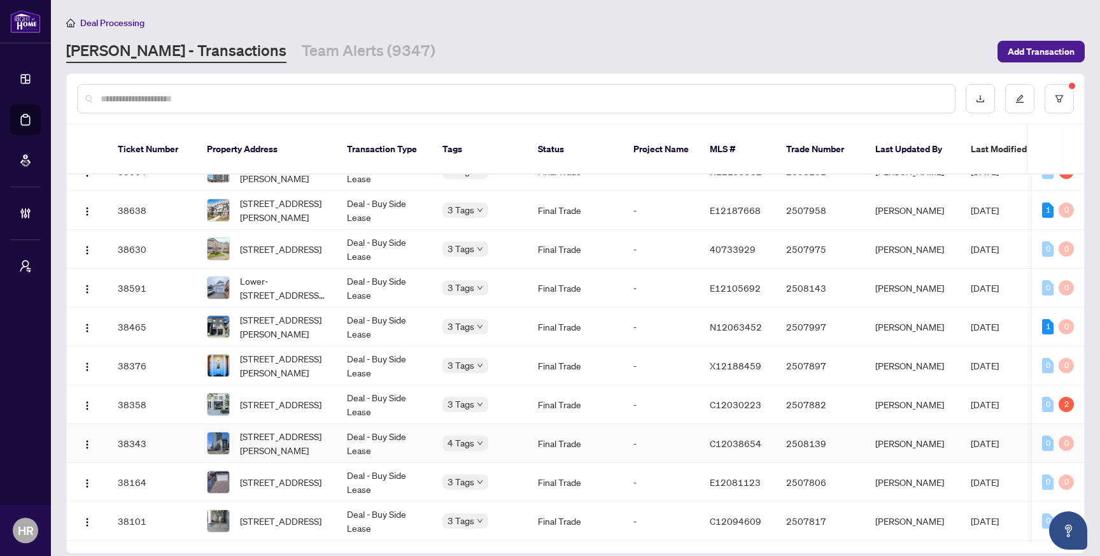
click at [630, 426] on td "-" at bounding box center [661, 443] width 76 height 39
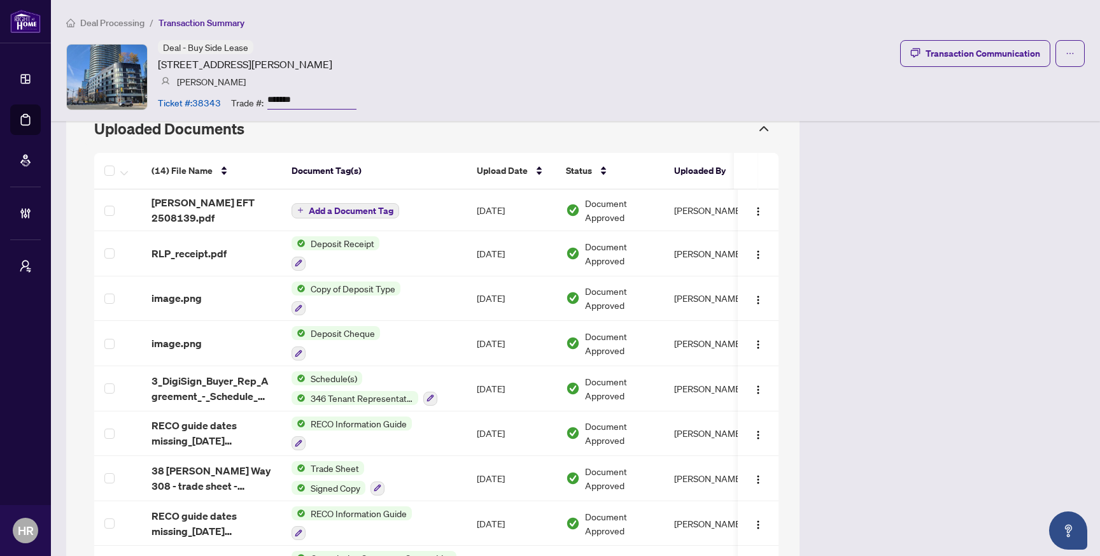
scroll to position [980, 0]
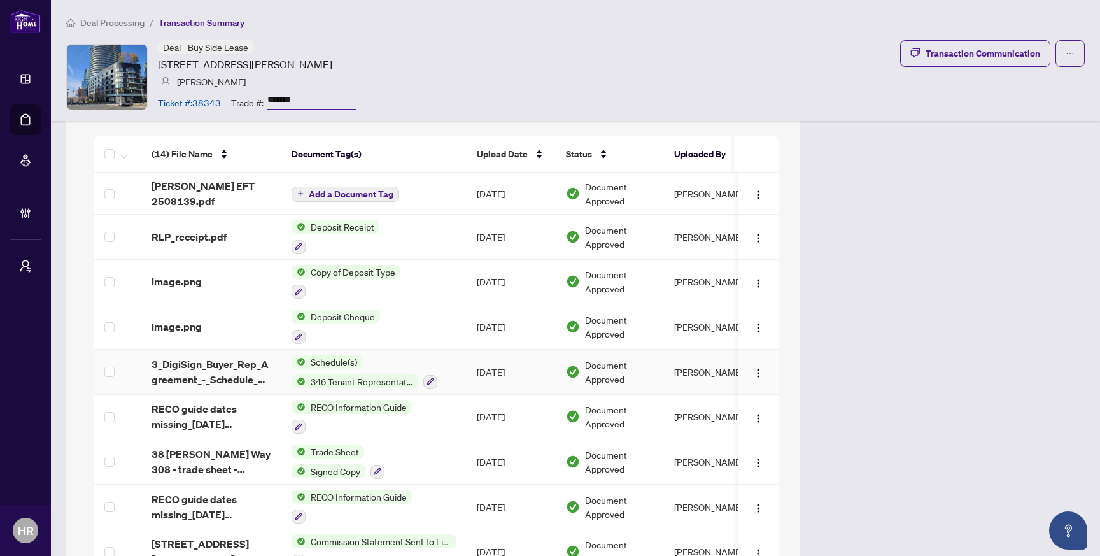
click at [472, 364] on td "[DATE]" at bounding box center [511, 372] width 89 height 45
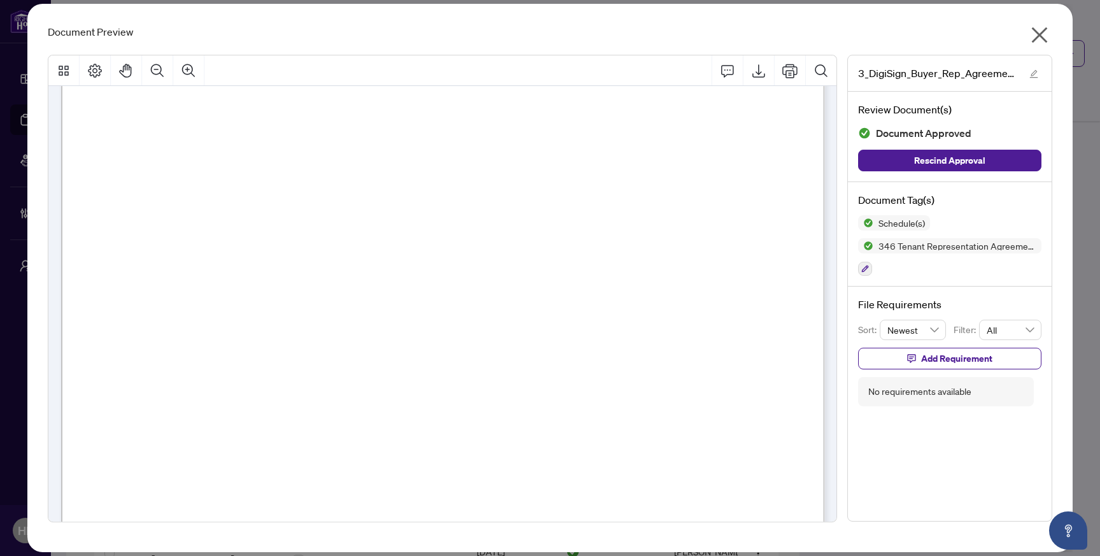
scroll to position [0, 0]
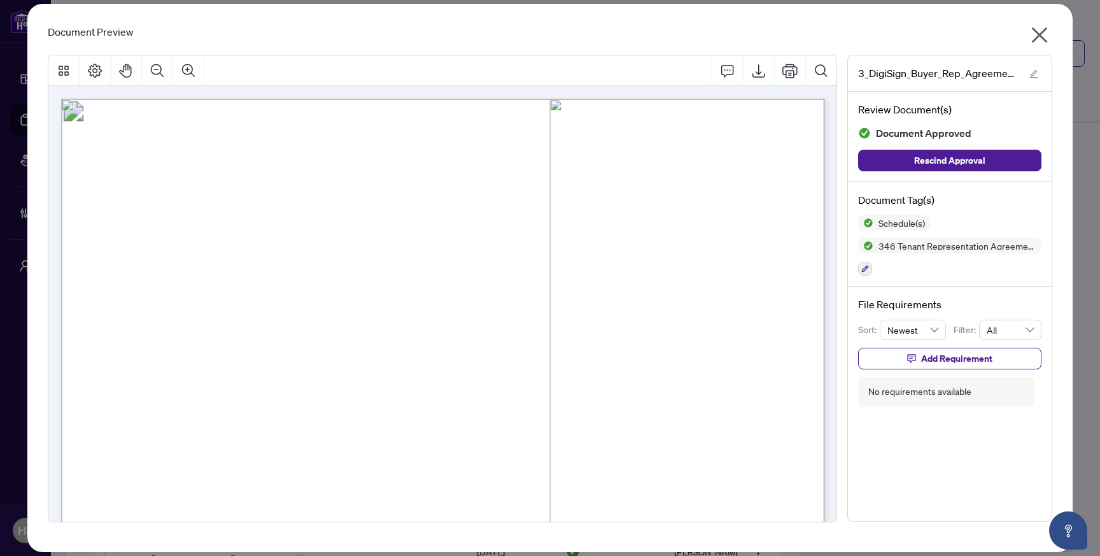
click at [1035, 39] on icon "close" at bounding box center [1040, 35] width 16 height 16
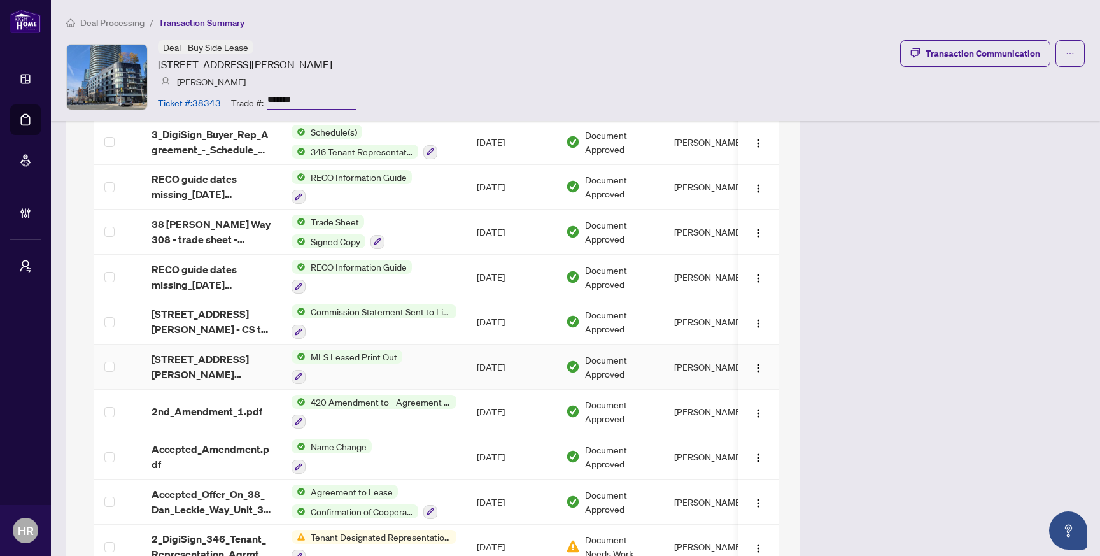
scroll to position [1261, 0]
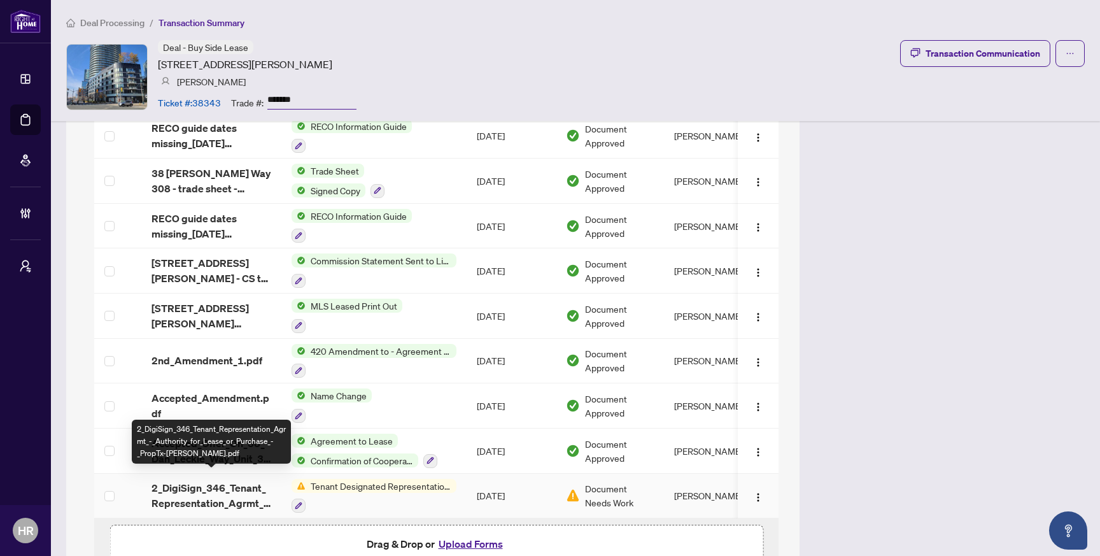
click at [218, 483] on span "2_DigiSign_346_Tenant_Representation_Agrmt_-_Authority_for_Lease_or_Purchase_-_…" at bounding box center [212, 495] width 120 height 31
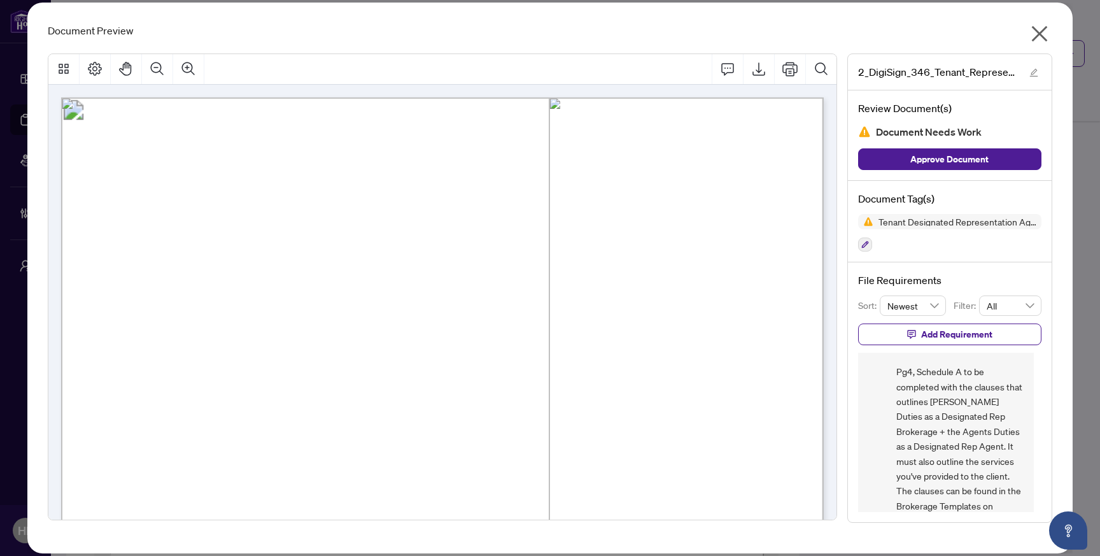
scroll to position [53, 0]
click at [1041, 33] on icon "close" at bounding box center [1040, 33] width 16 height 16
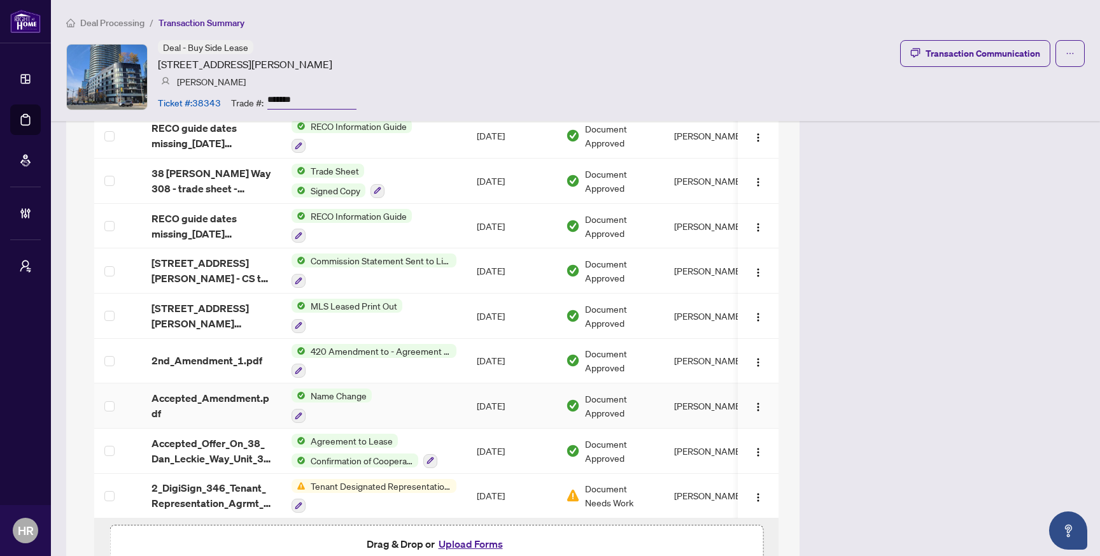
scroll to position [1320, 0]
